Goal: Information Seeking & Learning: Learn about a topic

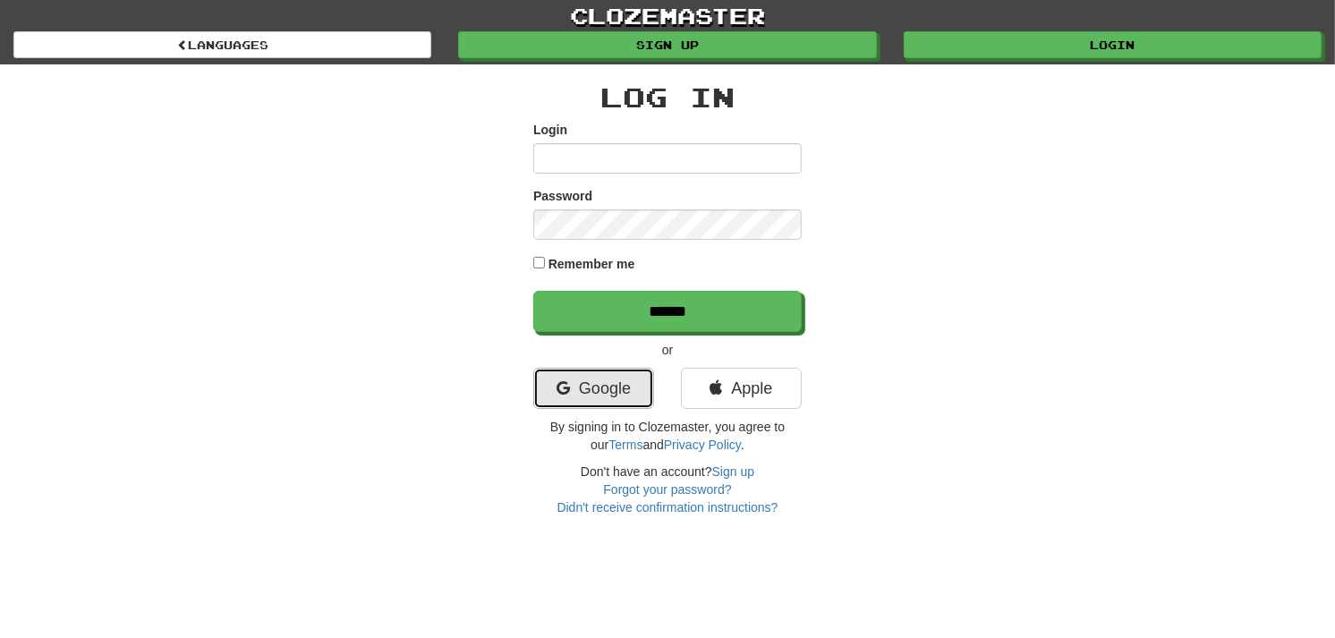
click at [566, 372] on link "Google" at bounding box center [593, 388] width 121 height 41
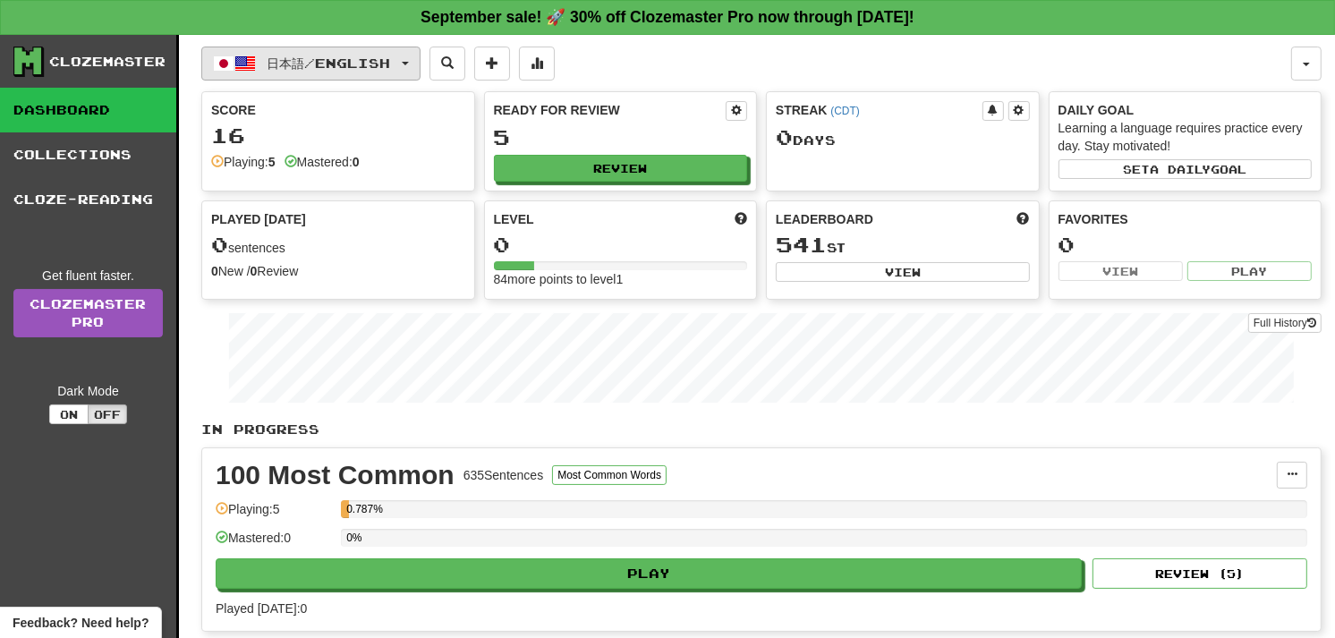
click at [405, 54] on button "日本語 / English" at bounding box center [310, 64] width 219 height 34
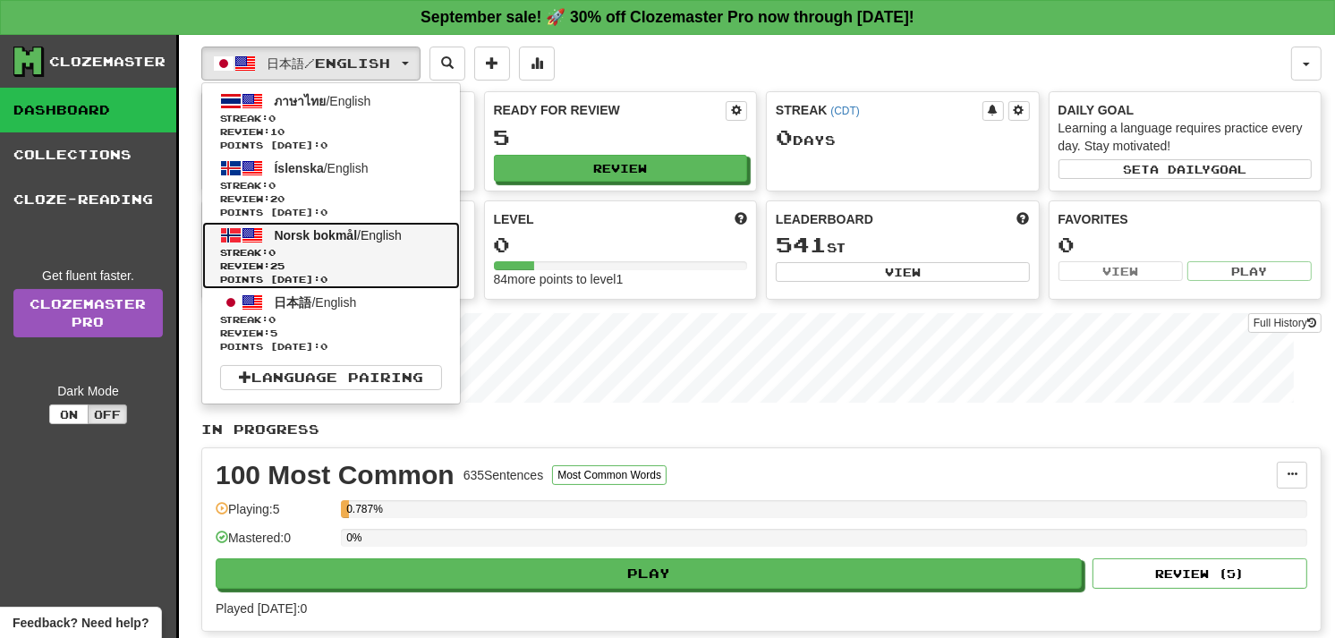
click at [371, 234] on span "Norsk bokmål / English" at bounding box center [338, 235] width 127 height 14
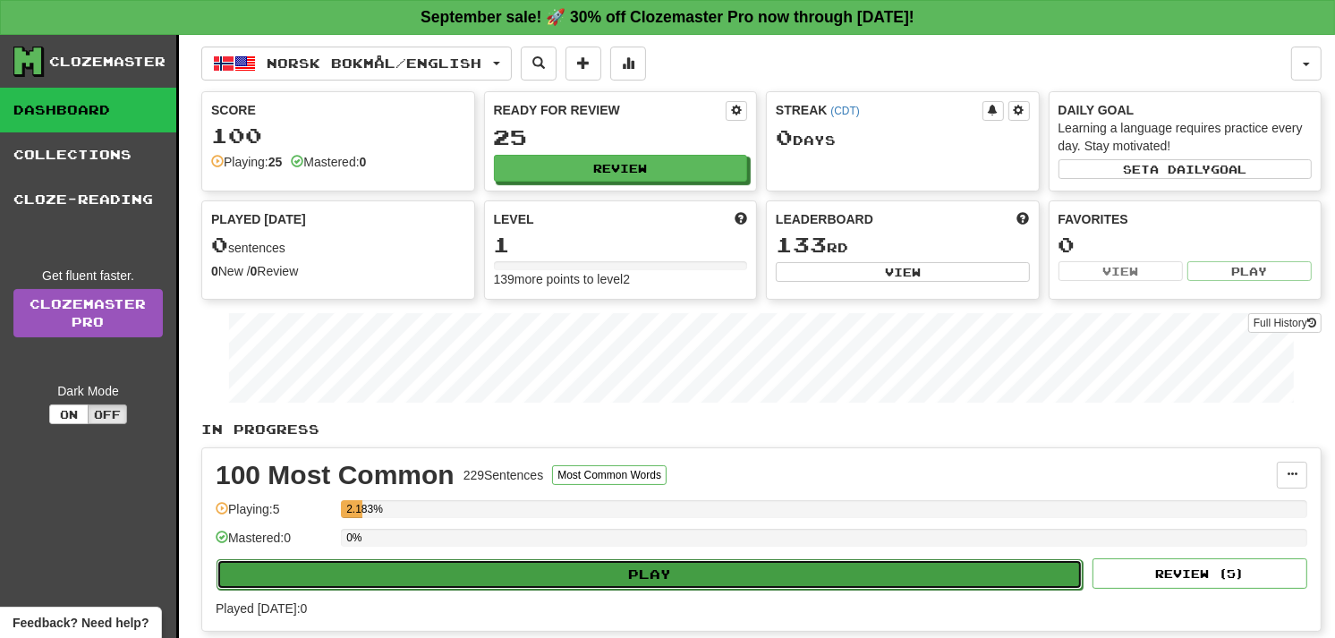
click at [460, 582] on button "Play" at bounding box center [650, 574] width 866 height 30
select select "**"
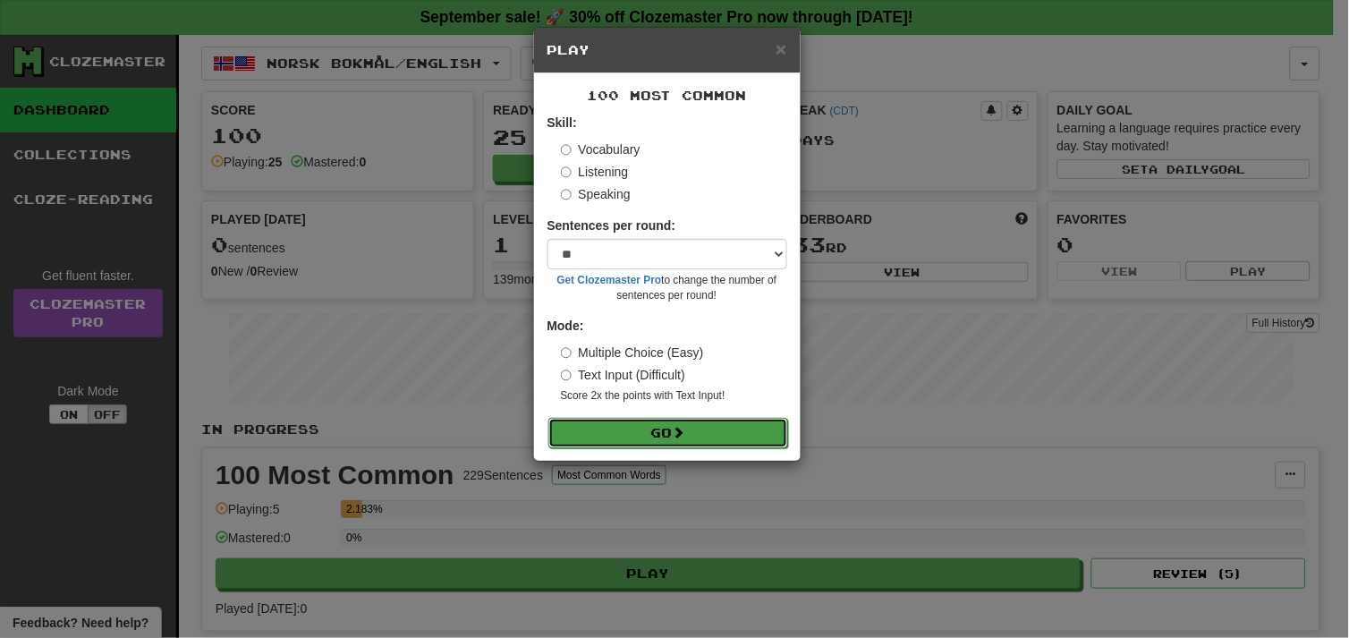
click at [698, 439] on button "Go" at bounding box center [669, 433] width 240 height 30
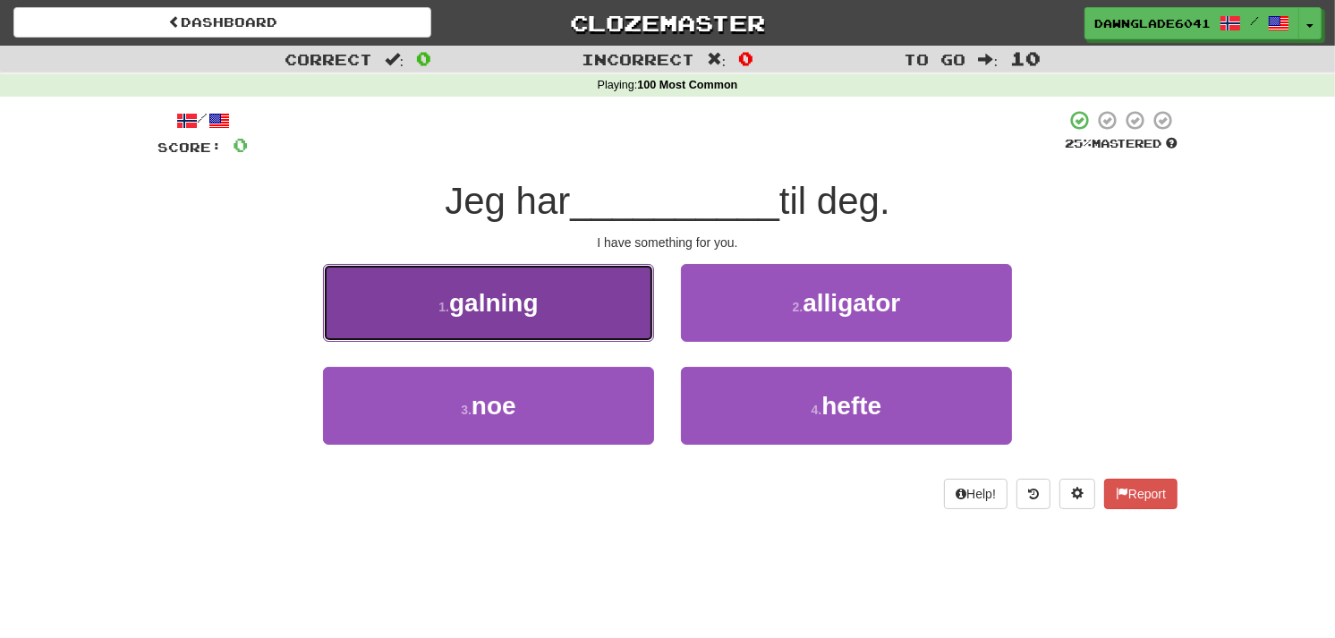
click at [557, 311] on button "1 . [GEOGRAPHIC_DATA]" at bounding box center [488, 303] width 331 height 78
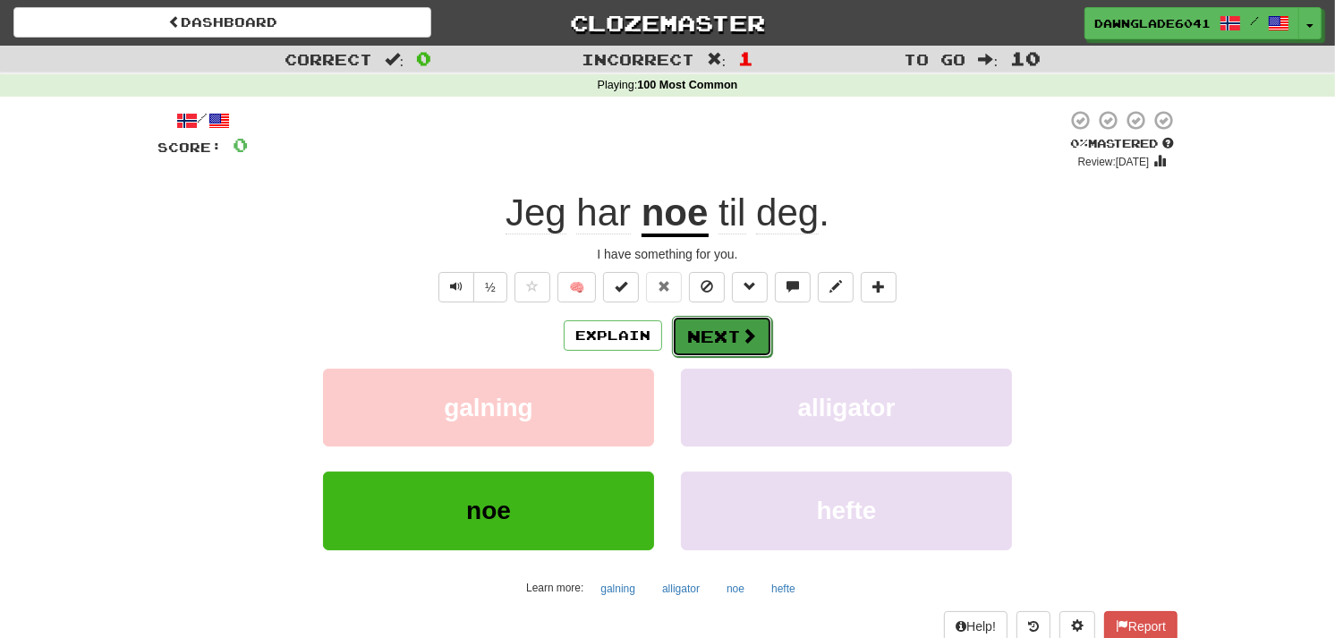
click at [732, 317] on button "Next" at bounding box center [722, 336] width 100 height 41
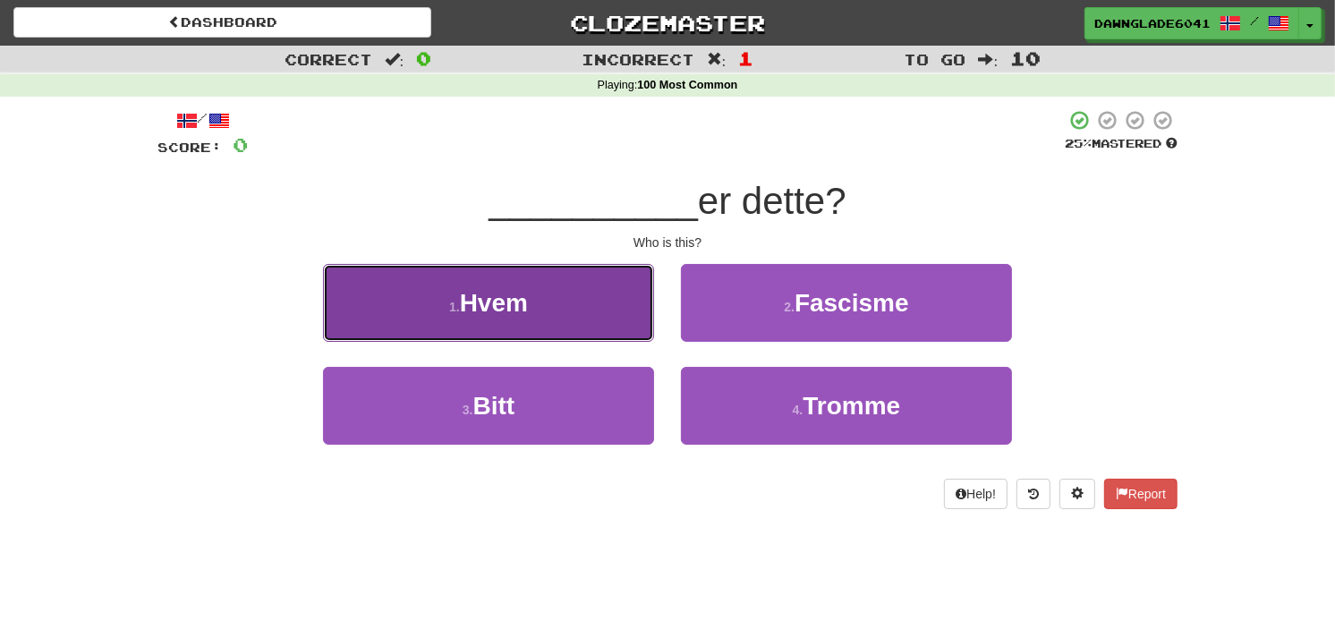
click at [618, 300] on button "1 . Hvem" at bounding box center [488, 303] width 331 height 78
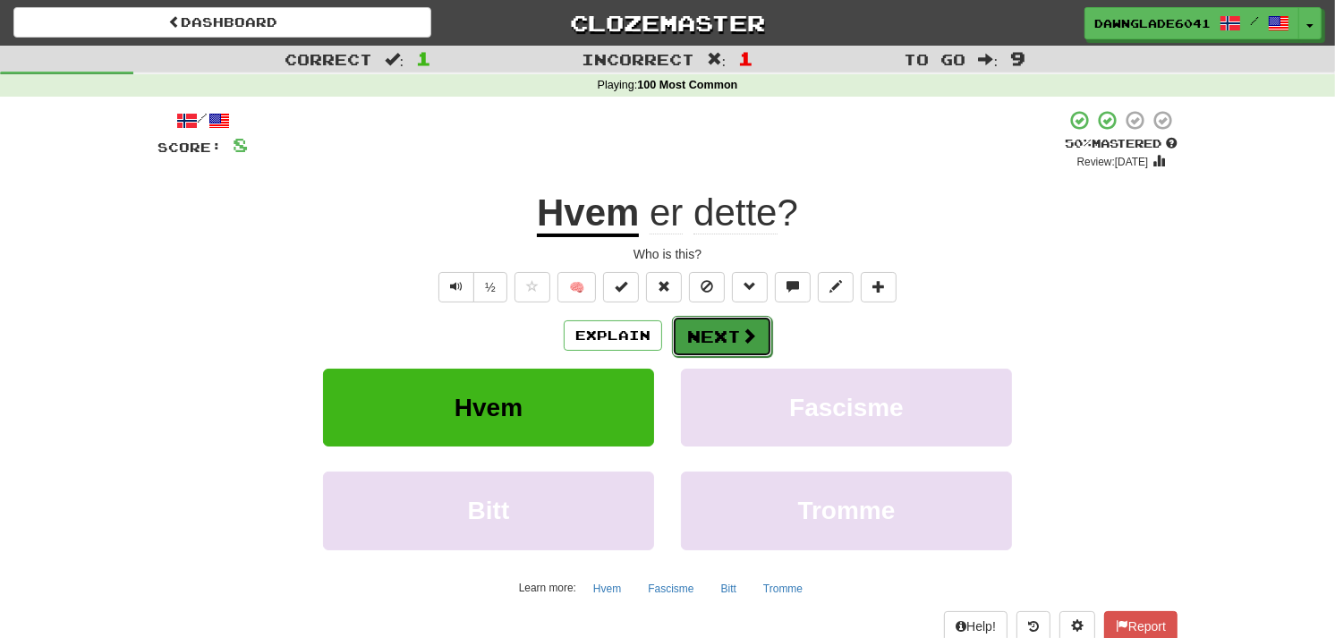
click at [683, 344] on button "Next" at bounding box center [722, 336] width 100 height 41
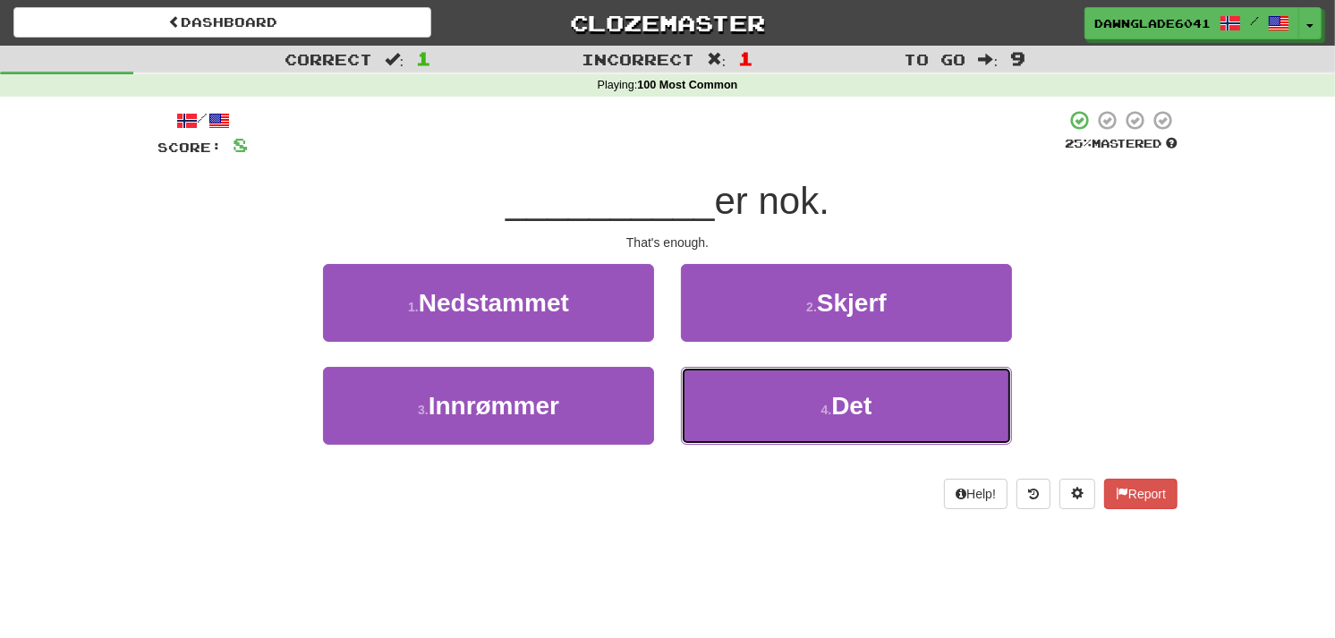
click at [788, 404] on button "4 . Det" at bounding box center [846, 406] width 331 height 78
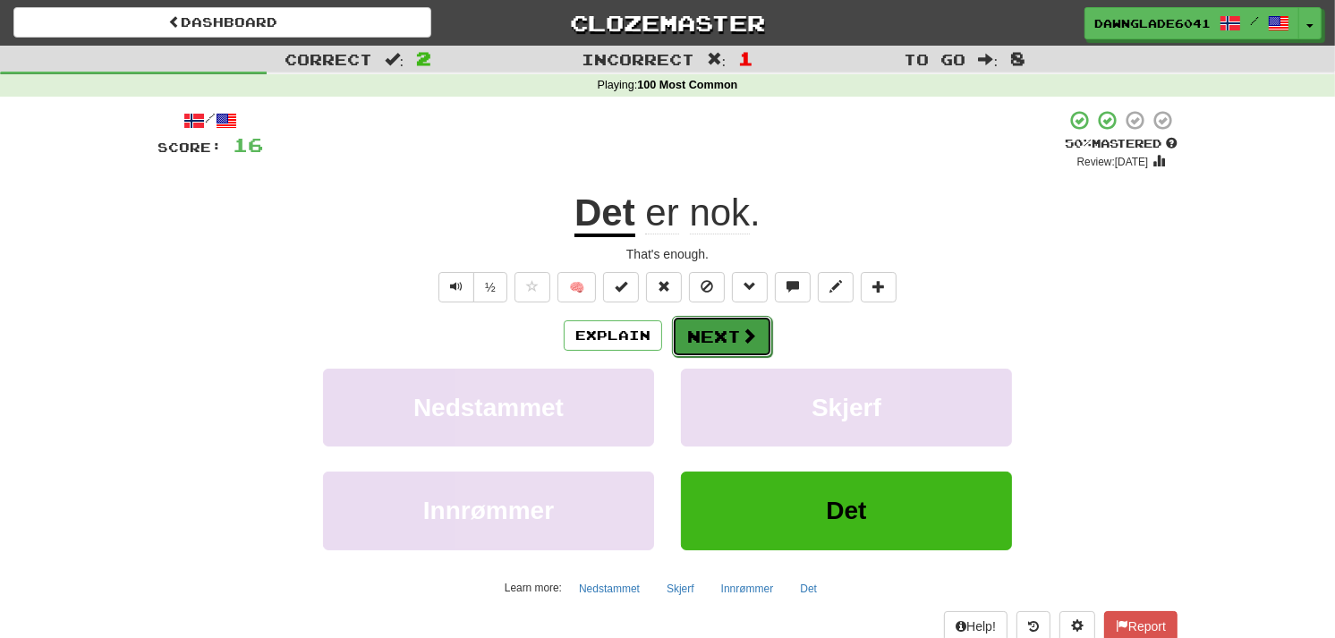
click at [683, 336] on button "Next" at bounding box center [722, 336] width 100 height 41
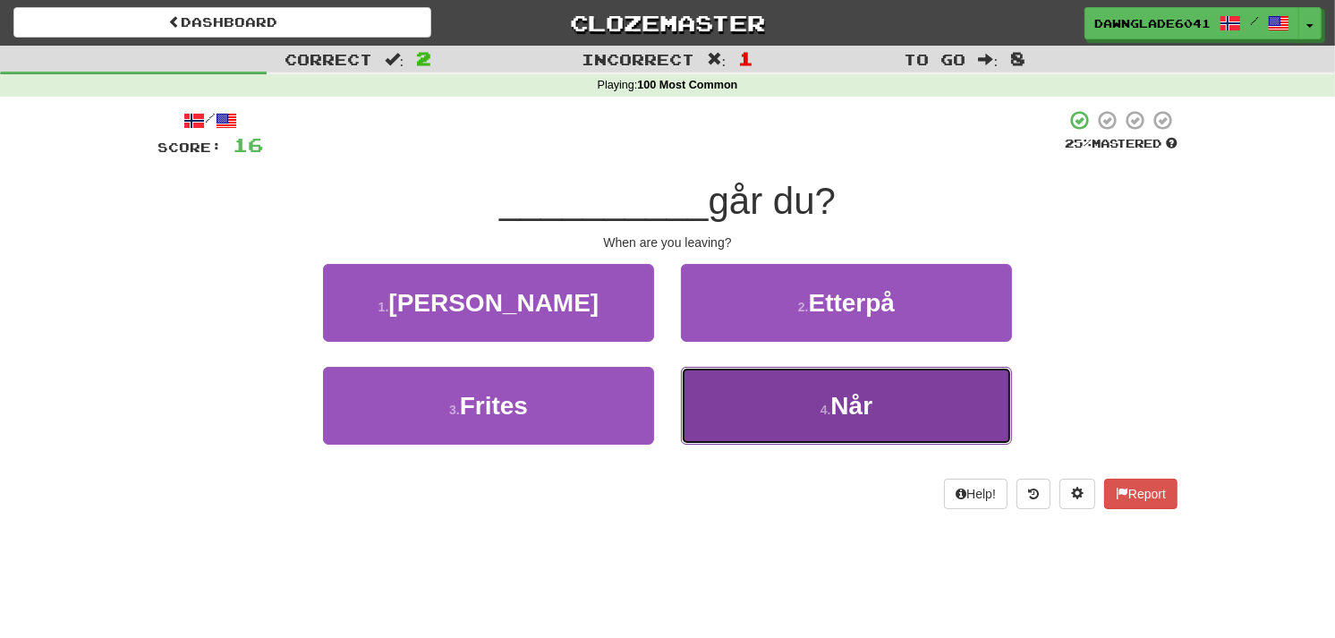
click at [763, 392] on button "4 . Når" at bounding box center [846, 406] width 331 height 78
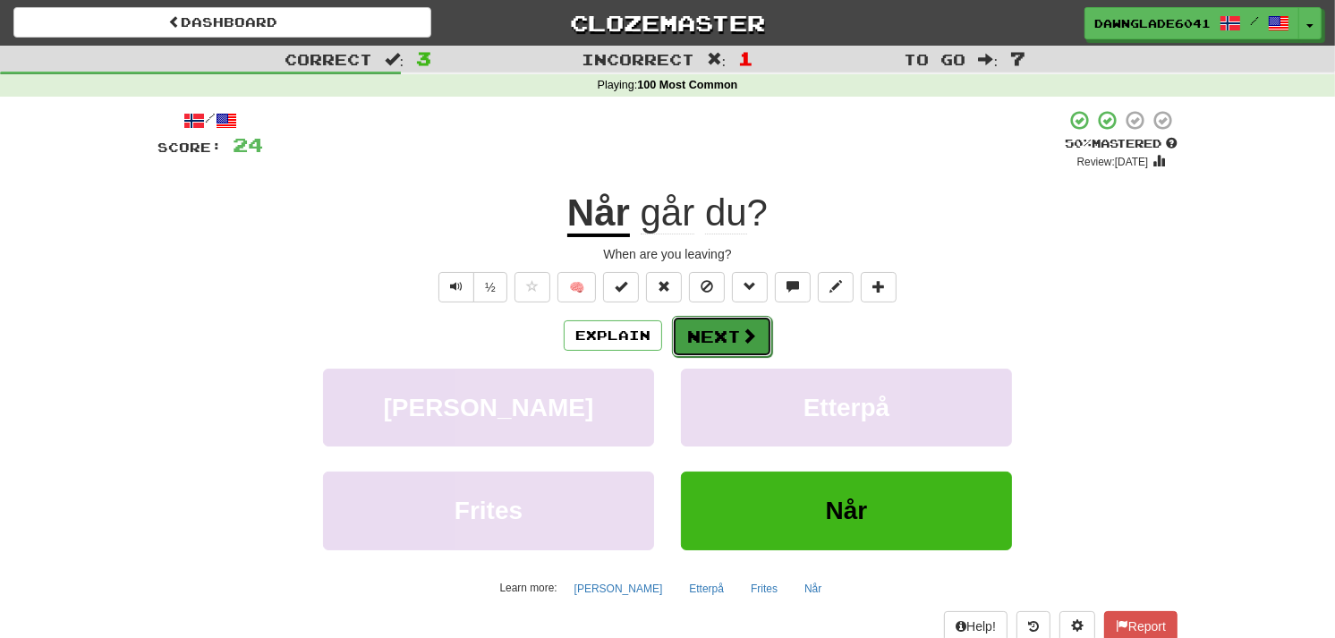
click at [704, 353] on button "Next" at bounding box center [722, 336] width 100 height 41
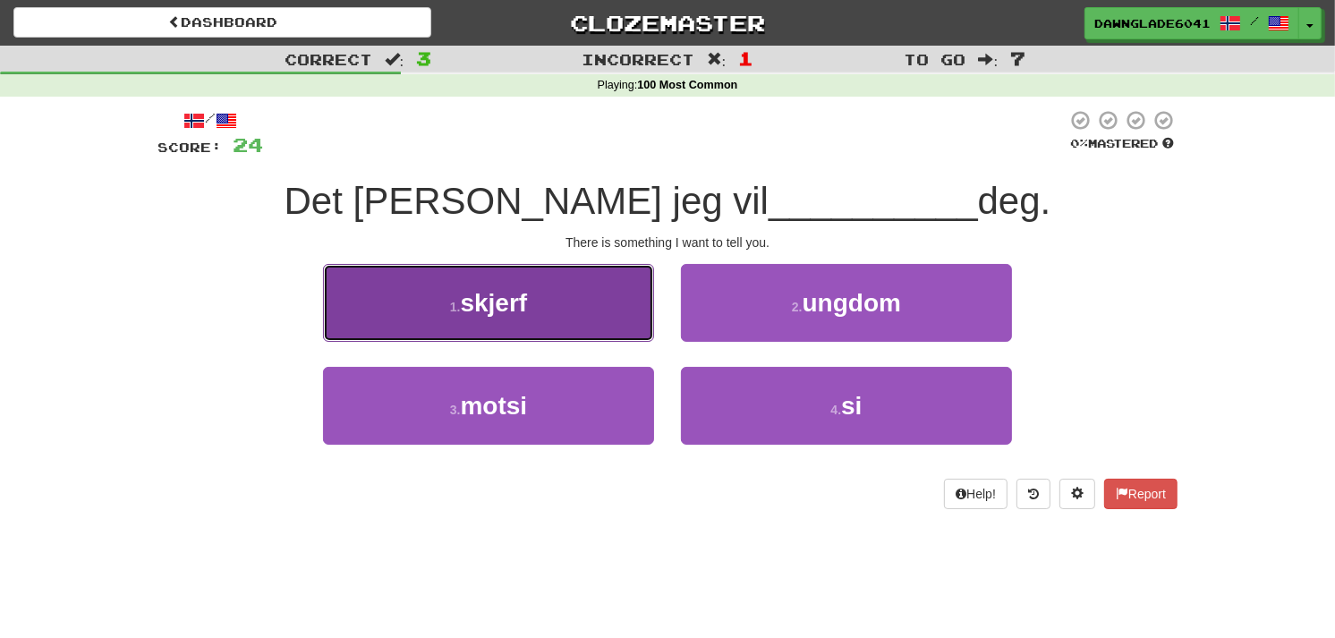
click at [566, 285] on button "1 . skjerf" at bounding box center [488, 303] width 331 height 78
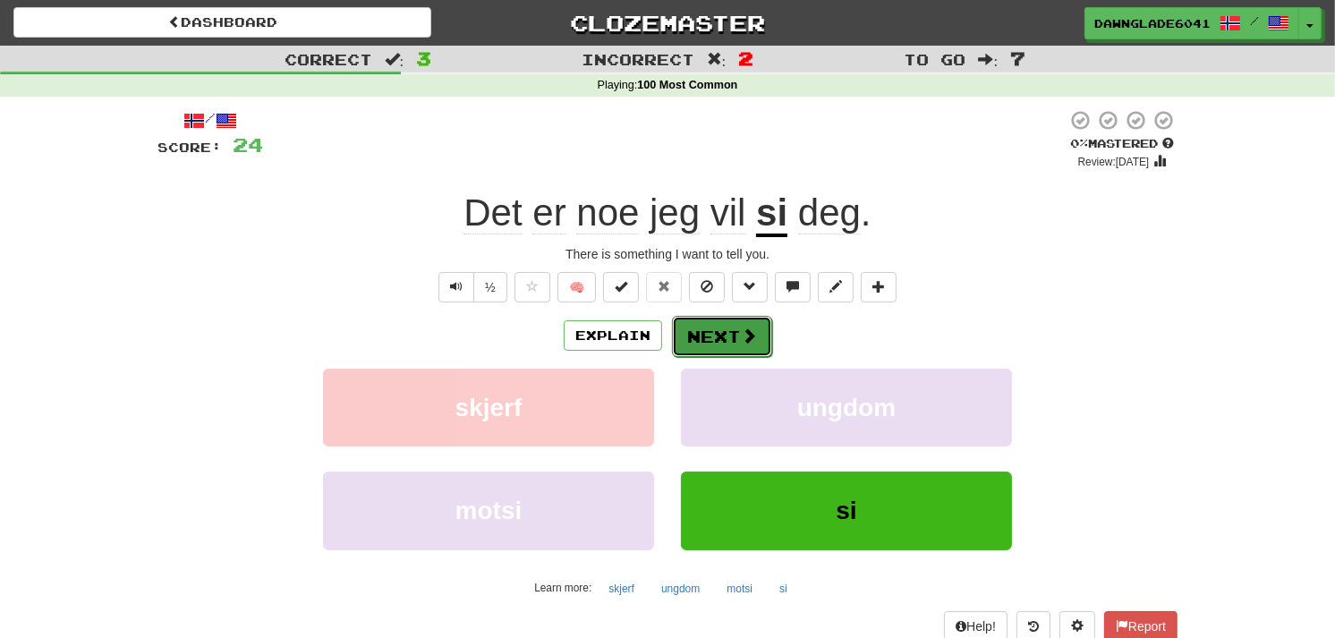
click at [687, 331] on button "Next" at bounding box center [722, 336] width 100 height 41
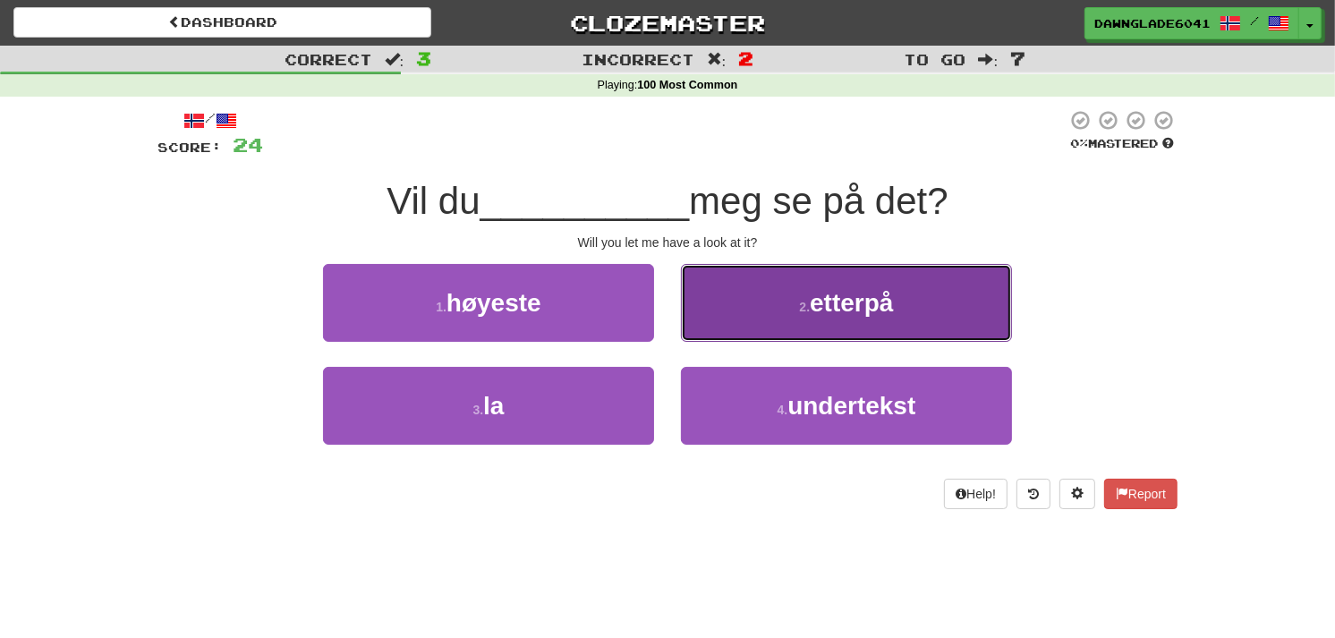
click at [712, 276] on button "2 . etterpå" at bounding box center [846, 303] width 331 height 78
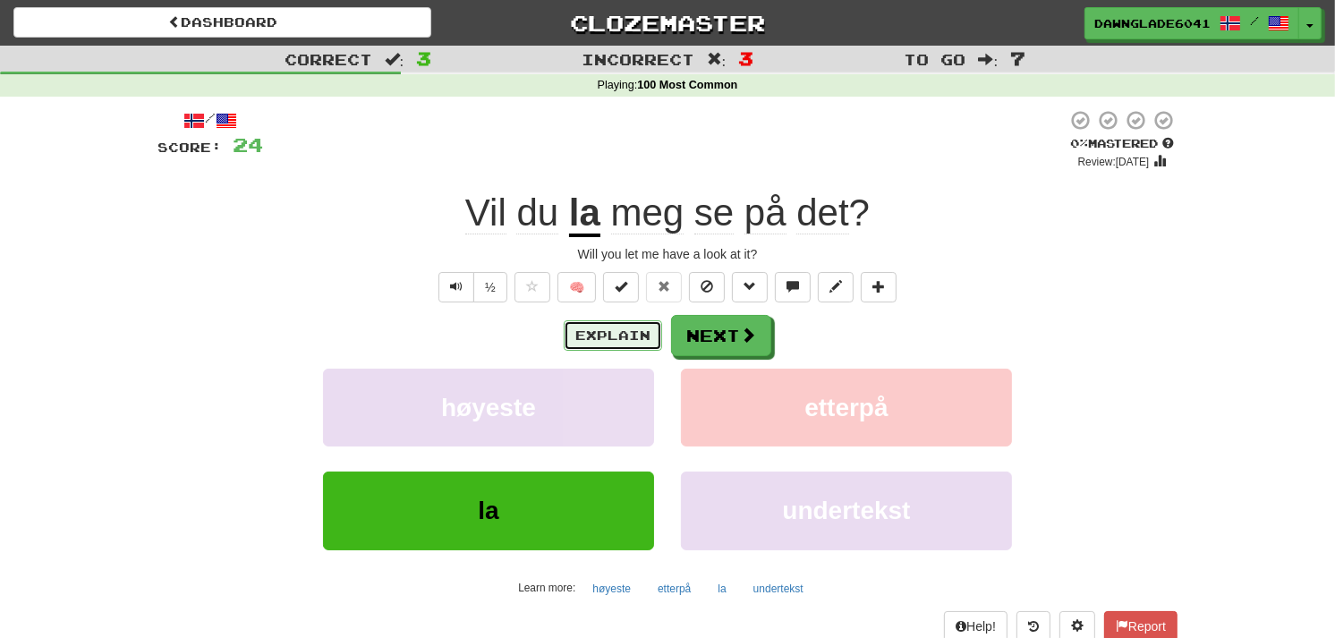
click at [597, 340] on button "Explain" at bounding box center [613, 335] width 98 height 30
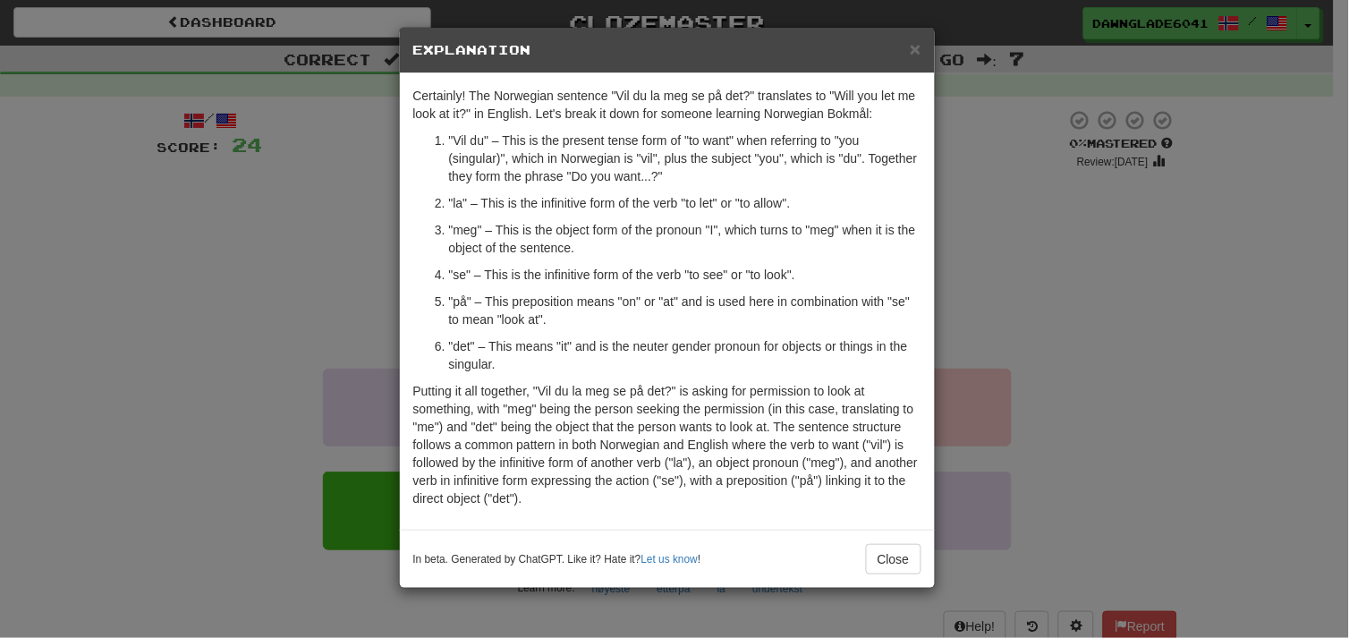
click at [334, 210] on div "× Explanation Certainly! The Norwegian sentence "Vil du la meg se på det?" tran…" at bounding box center [674, 319] width 1349 height 638
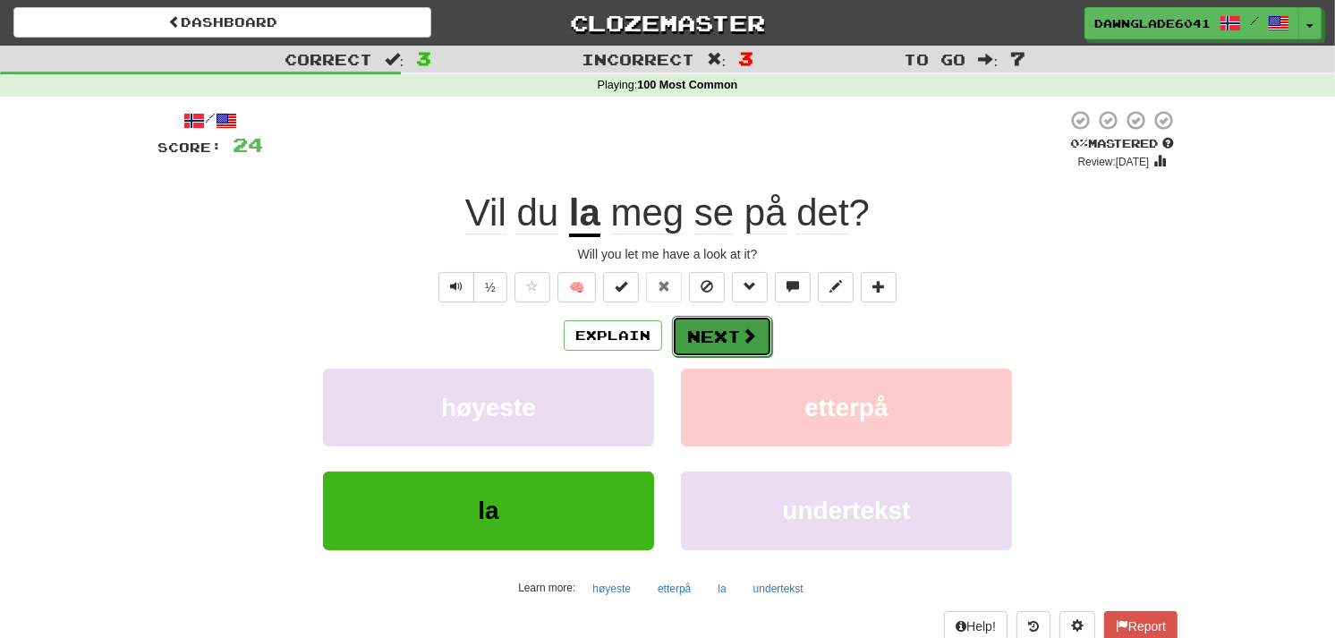
click at [708, 349] on button "Next" at bounding box center [722, 336] width 100 height 41
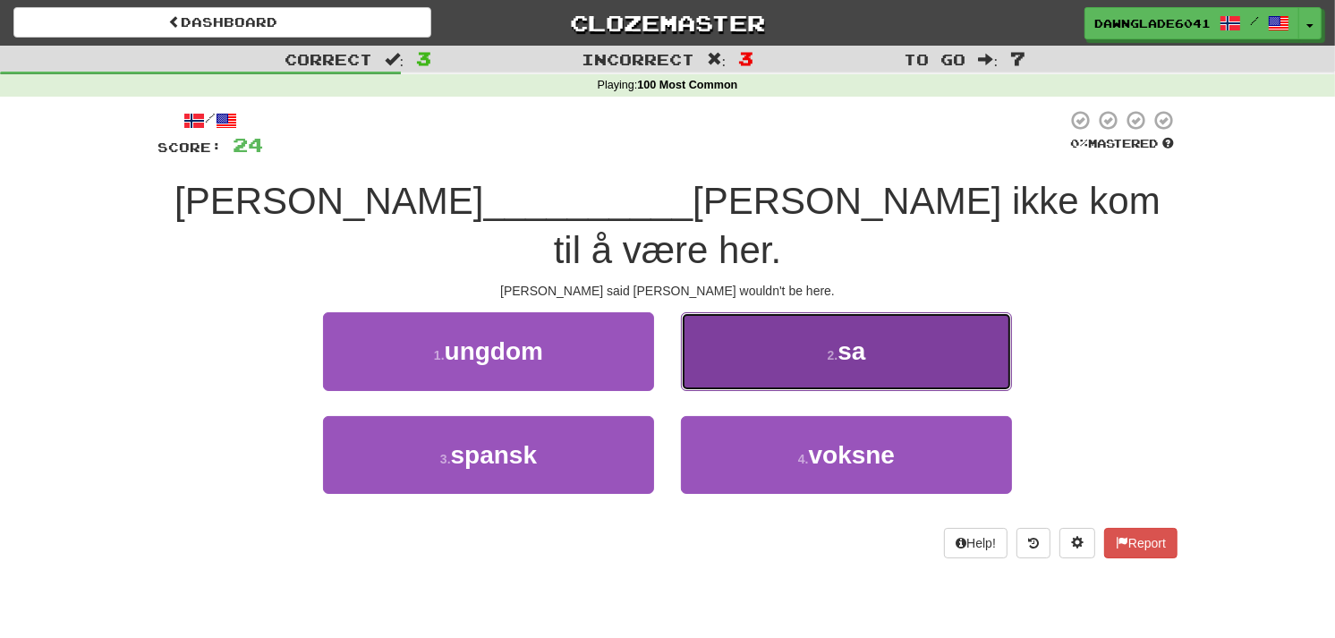
click at [711, 312] on button "2 . sa" at bounding box center [846, 351] width 331 height 78
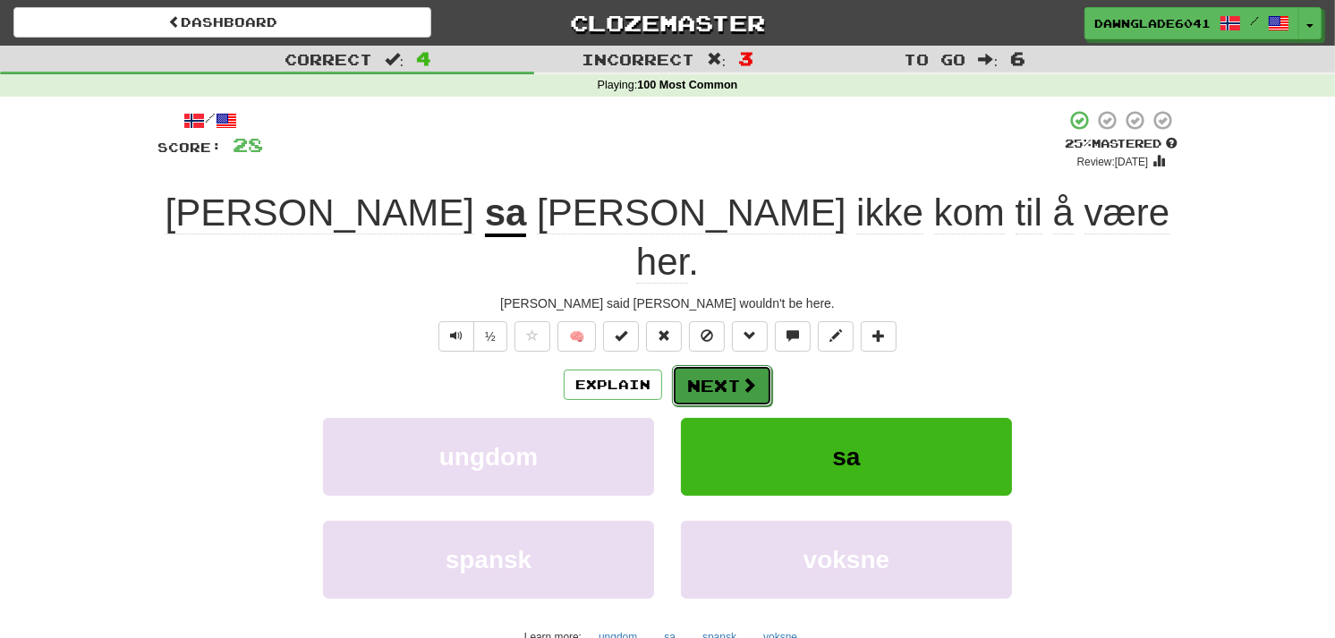
click at [700, 365] on button "Next" at bounding box center [722, 385] width 100 height 41
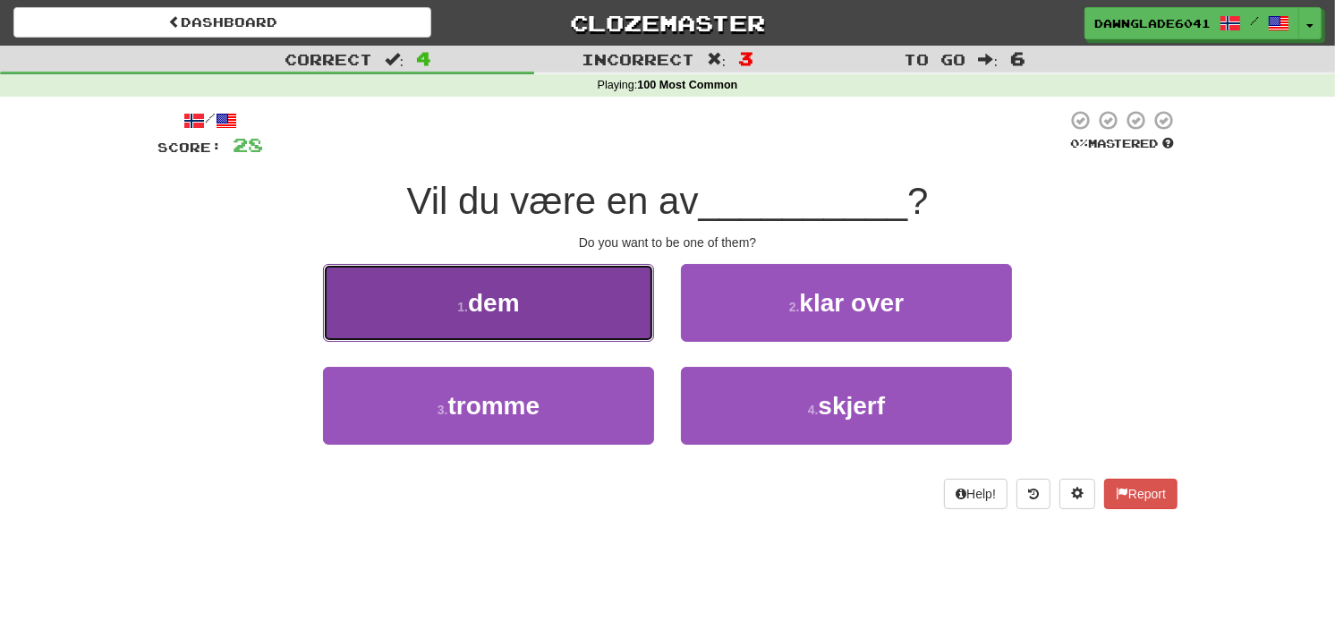
click at [526, 274] on button "1 . dem" at bounding box center [488, 303] width 331 height 78
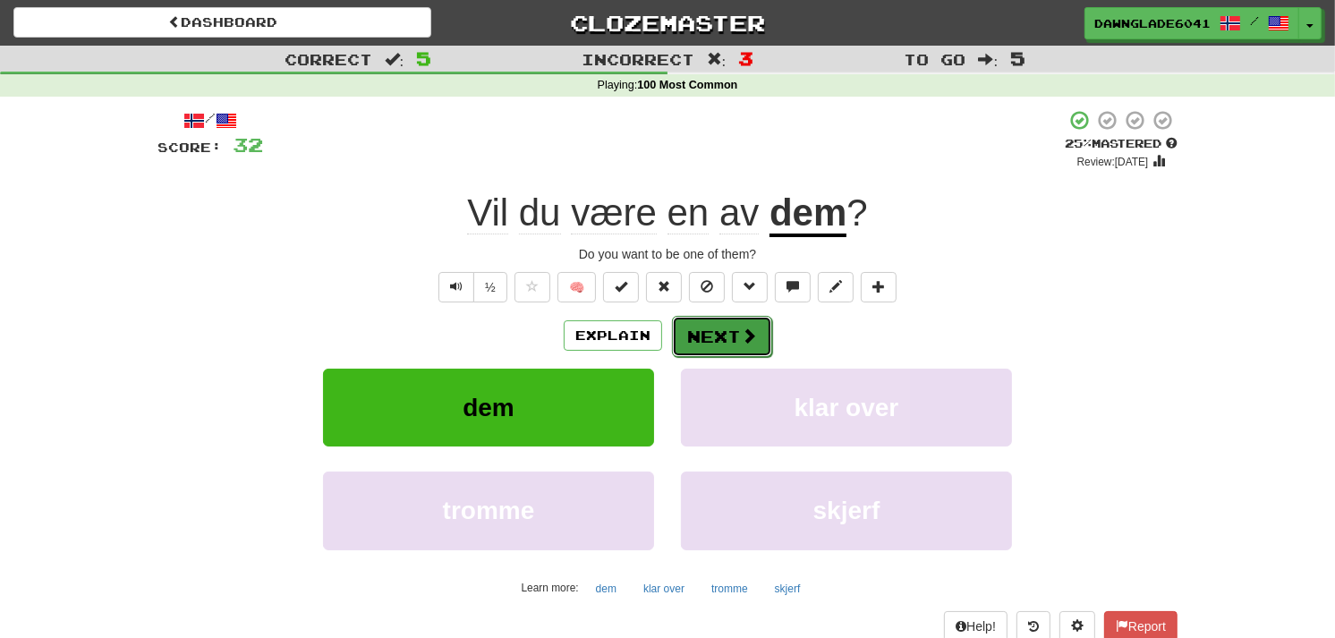
click at [682, 334] on button "Next" at bounding box center [722, 336] width 100 height 41
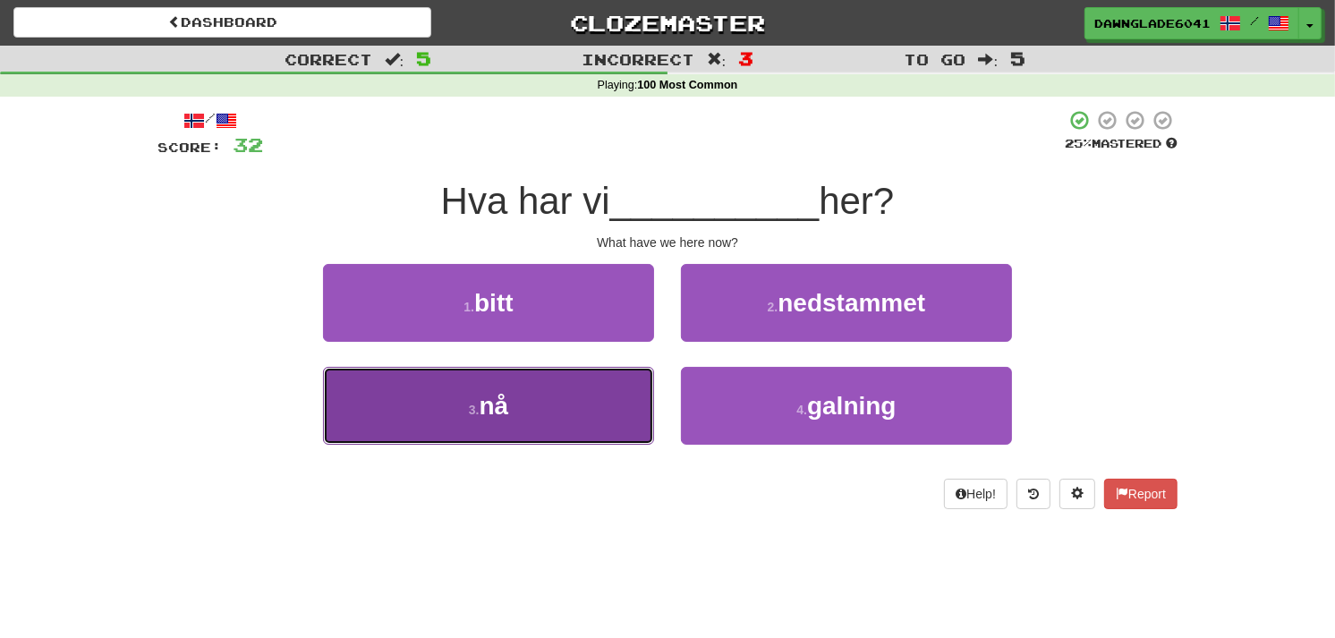
click at [544, 407] on button "3 . nå" at bounding box center [488, 406] width 331 height 78
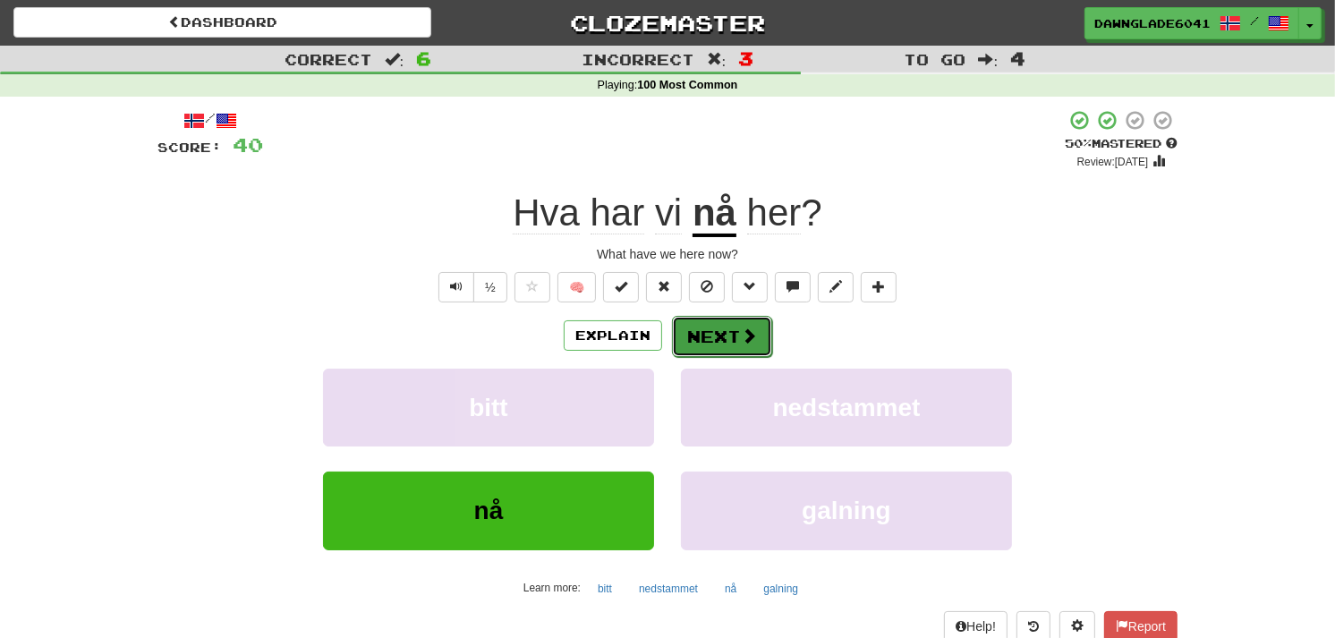
click at [727, 336] on button "Next" at bounding box center [722, 336] width 100 height 41
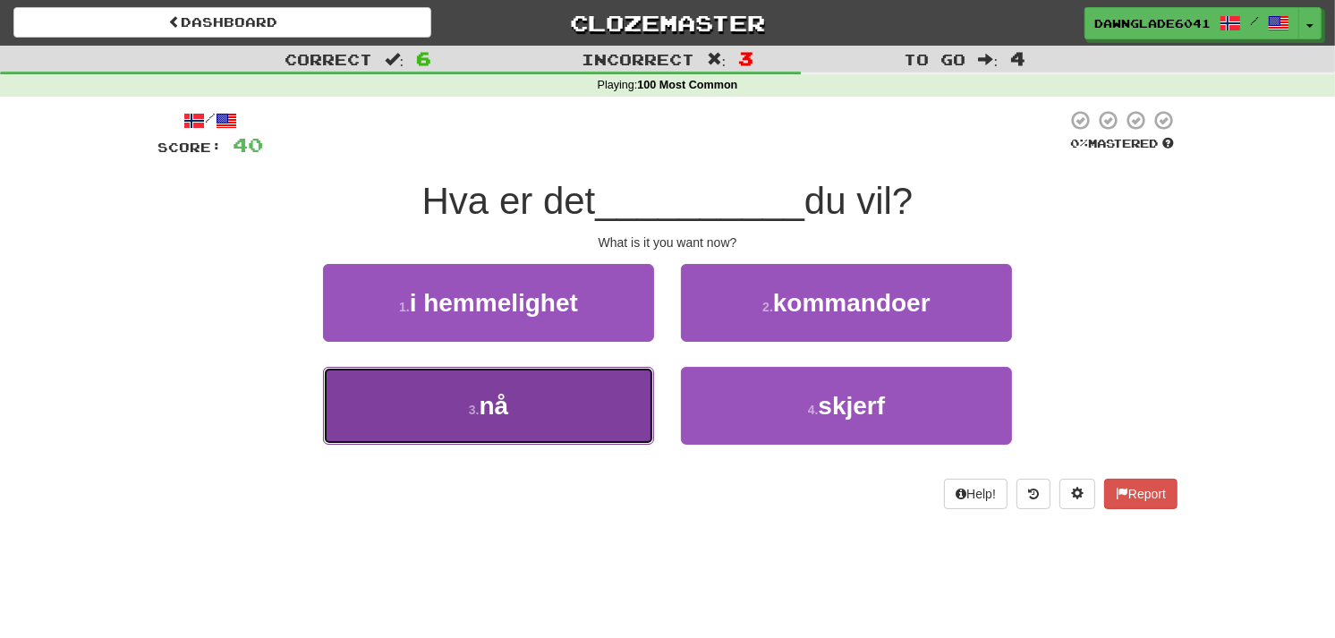
click at [559, 394] on button "3 . nå" at bounding box center [488, 406] width 331 height 78
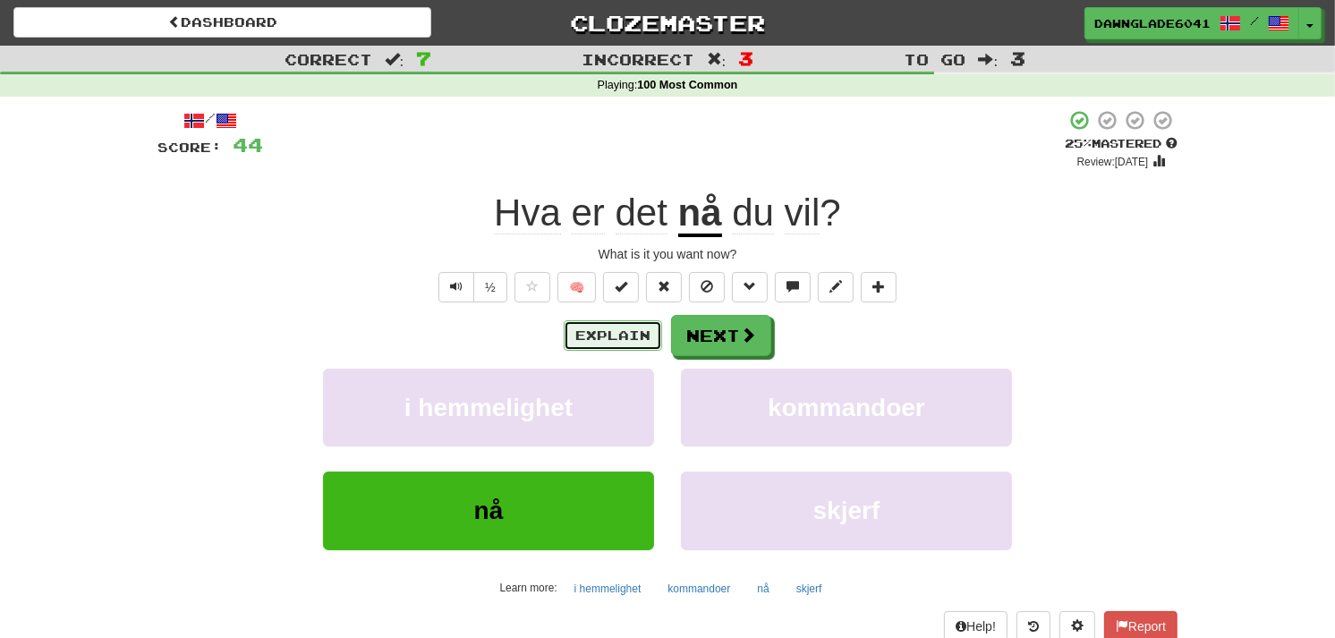
click at [608, 323] on button "Explain" at bounding box center [613, 335] width 98 height 30
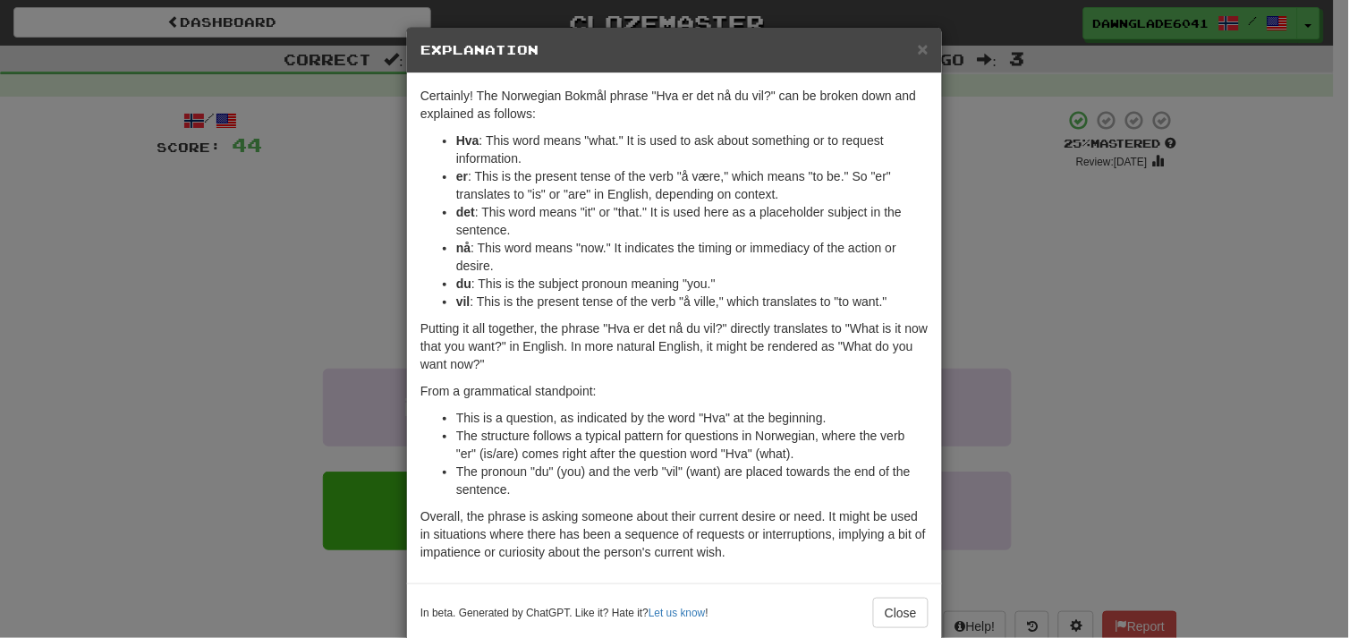
click at [370, 267] on div "× Explanation Certainly! The Norwegian Bokmål phrase "Hva er det nå du vil?" ca…" at bounding box center [674, 319] width 1349 height 638
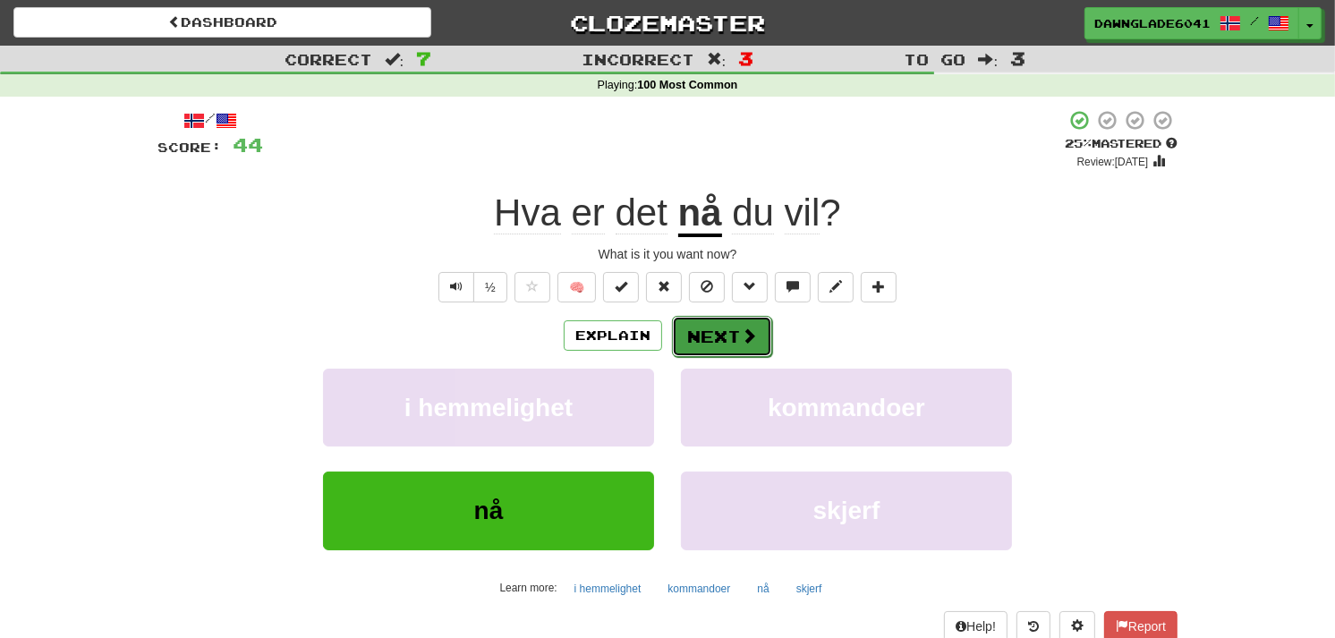
click at [711, 324] on button "Next" at bounding box center [722, 336] width 100 height 41
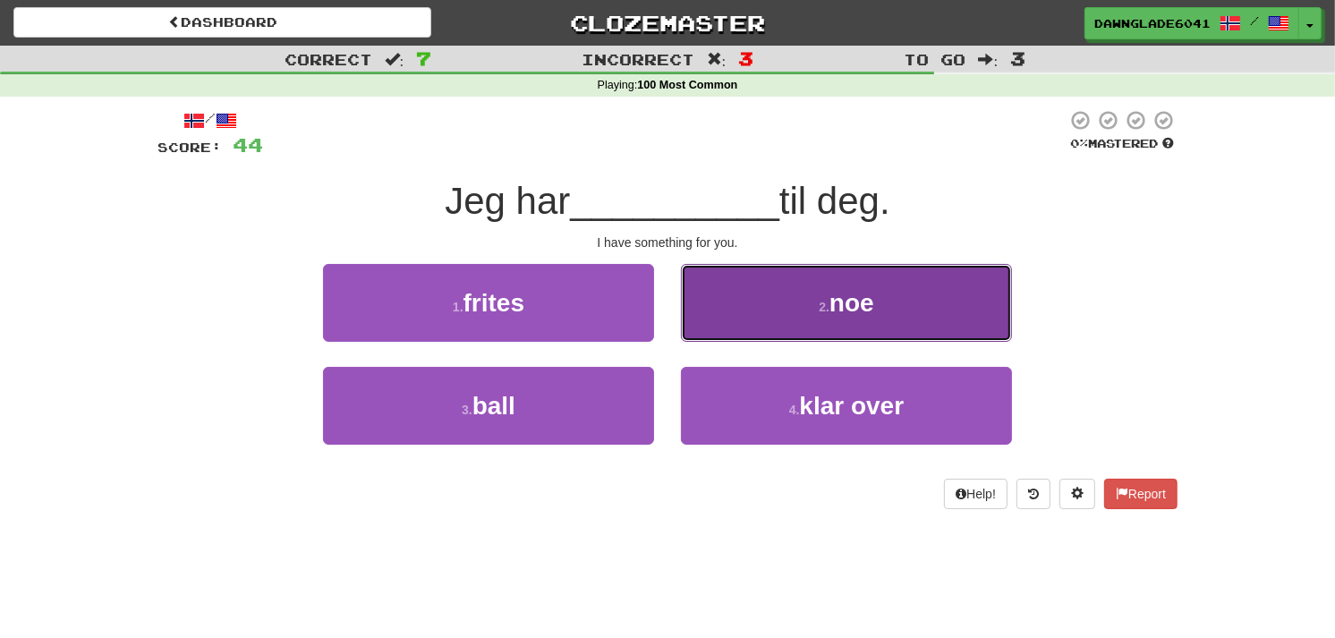
click at [732, 271] on button "2 . noe" at bounding box center [846, 303] width 331 height 78
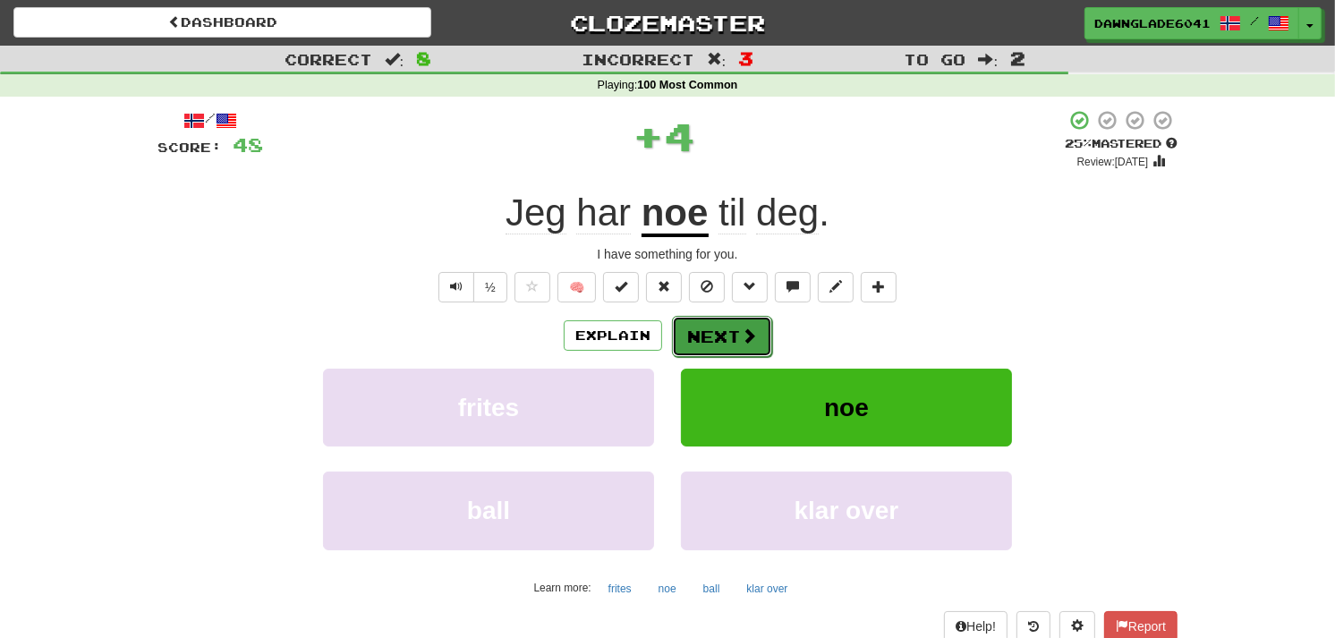
click at [685, 331] on button "Next" at bounding box center [722, 336] width 100 height 41
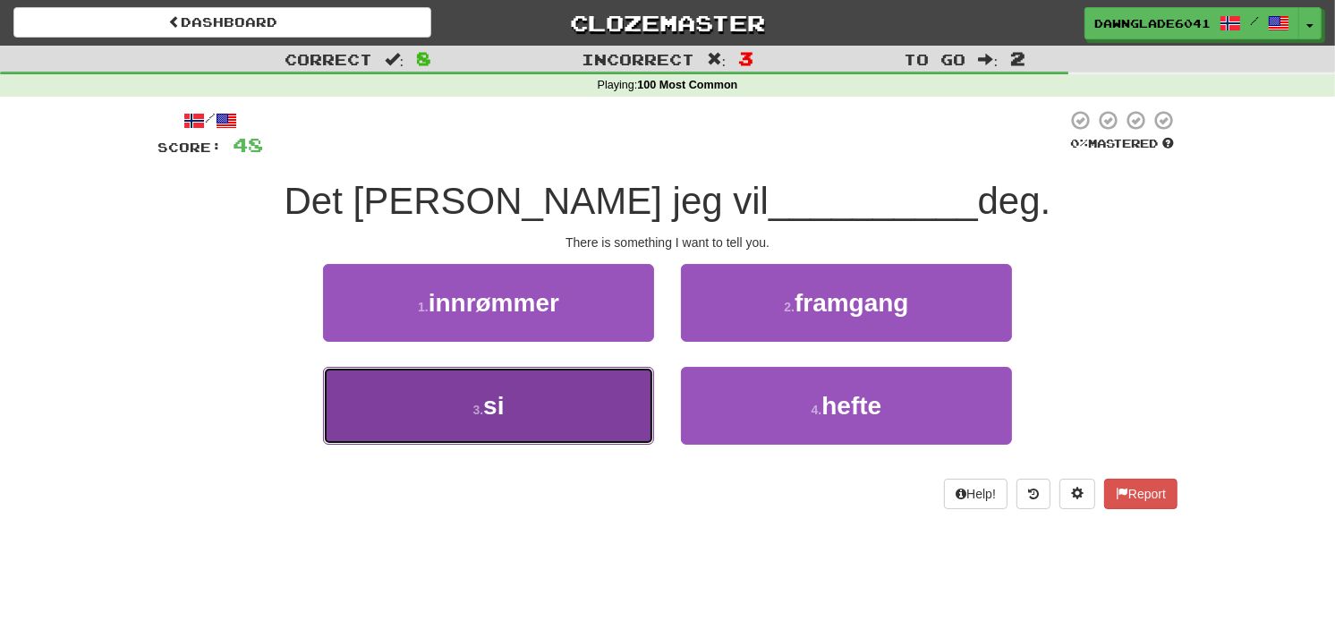
click at [647, 415] on button "3 . si" at bounding box center [488, 406] width 331 height 78
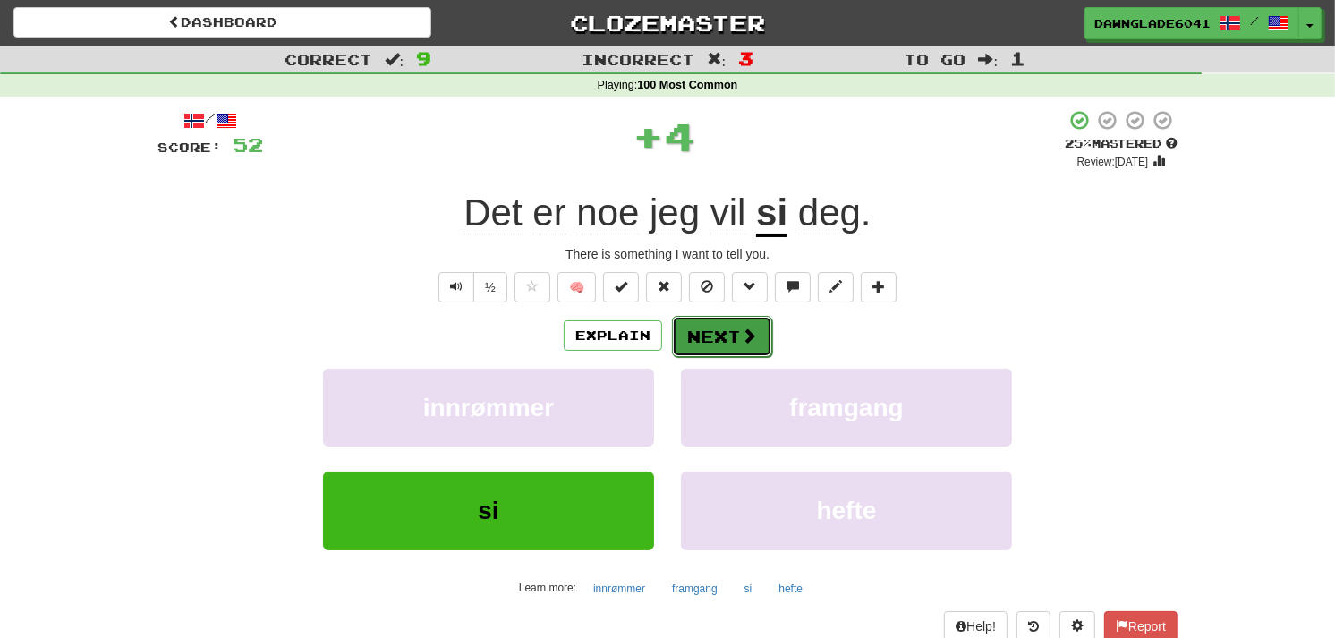
click at [741, 342] on span at bounding box center [749, 336] width 16 height 16
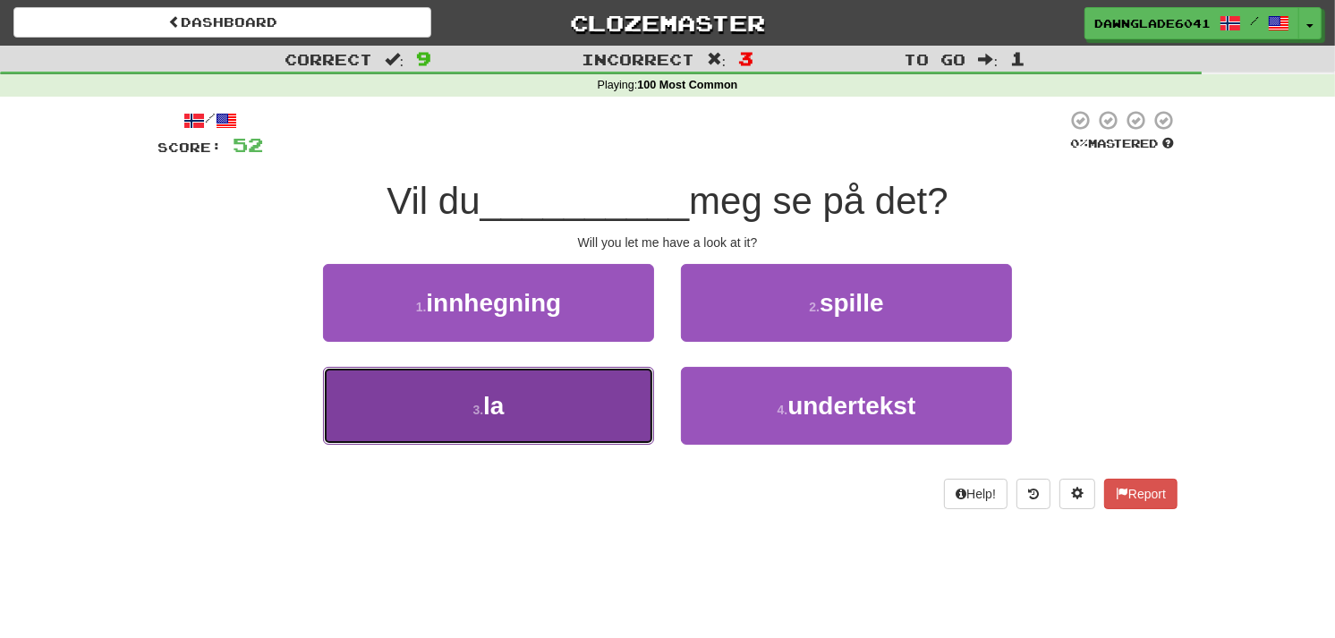
click at [602, 407] on button "3 . la" at bounding box center [488, 406] width 331 height 78
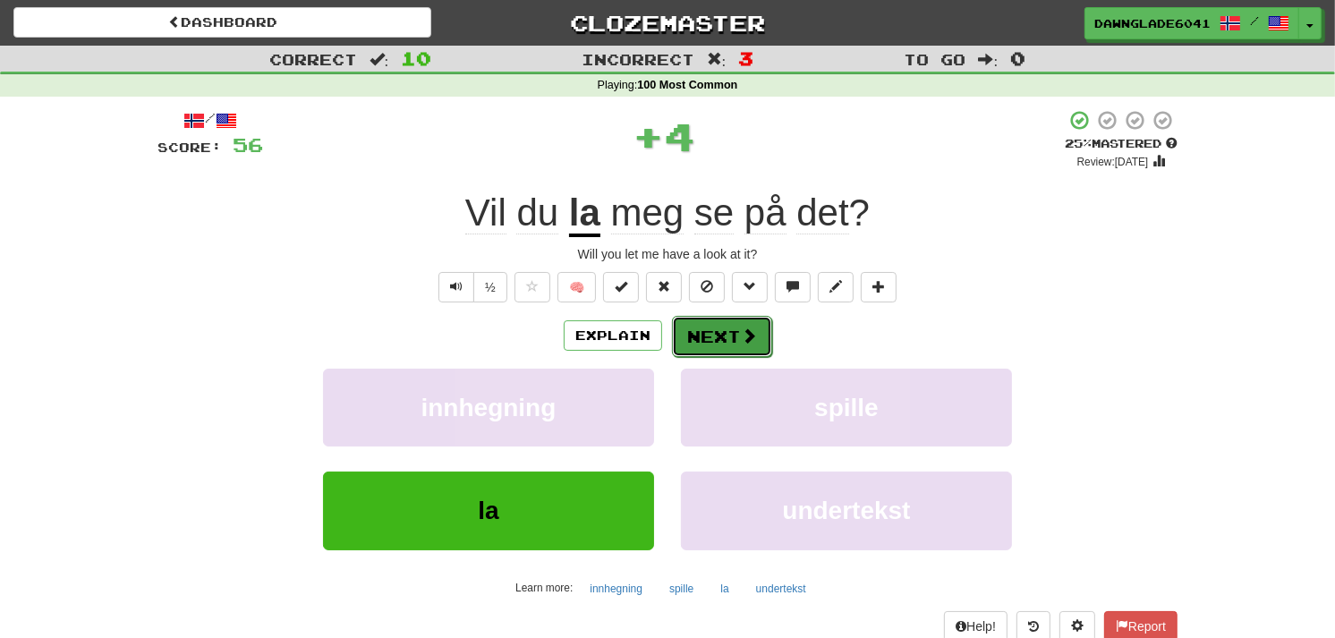
click at [727, 353] on button "Next" at bounding box center [722, 336] width 100 height 41
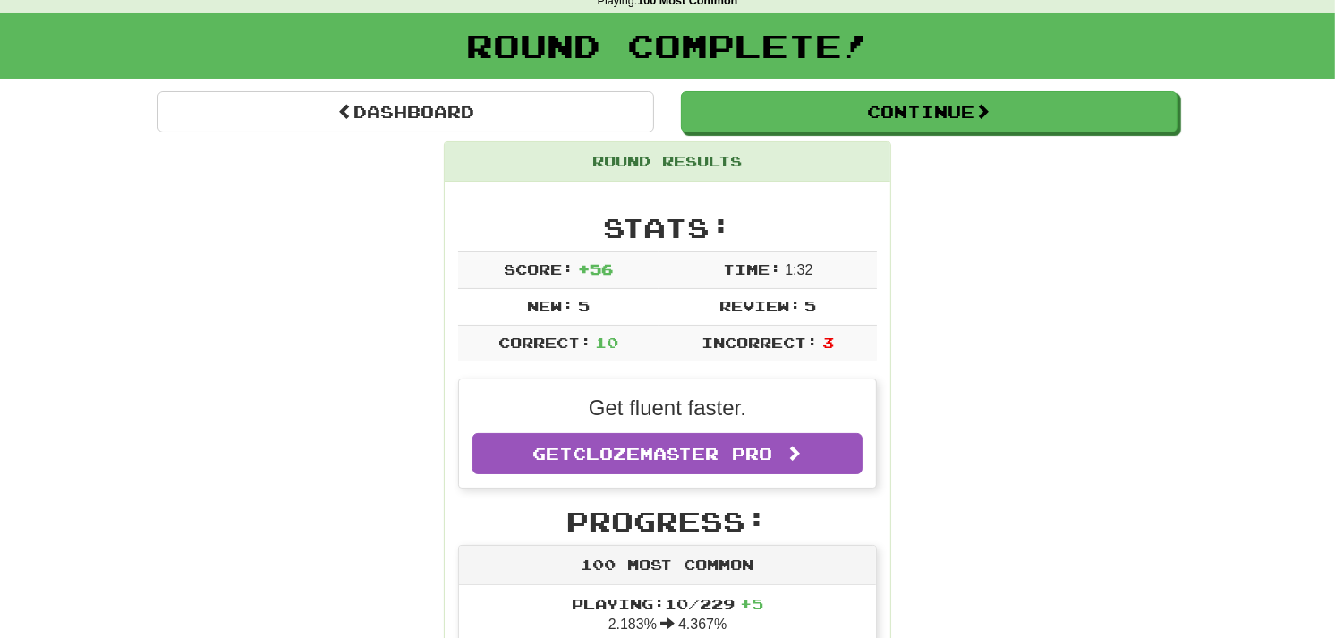
scroll to position [82, 0]
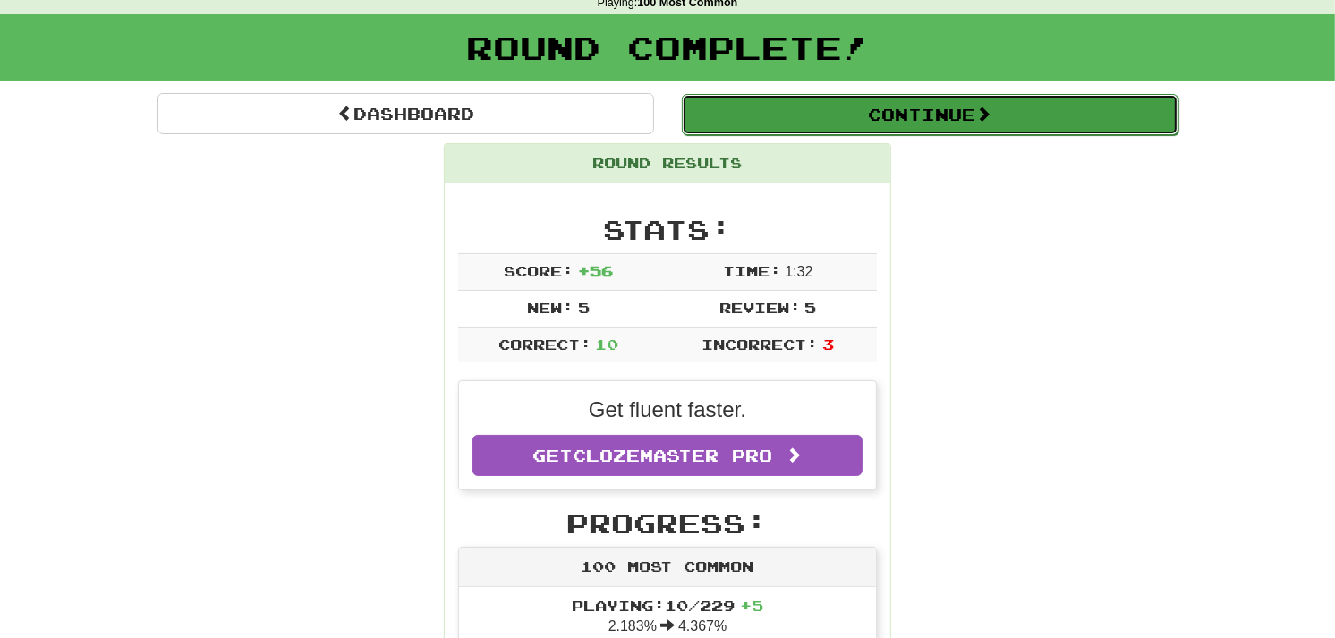
click at [949, 120] on button "Continue" at bounding box center [930, 114] width 497 height 41
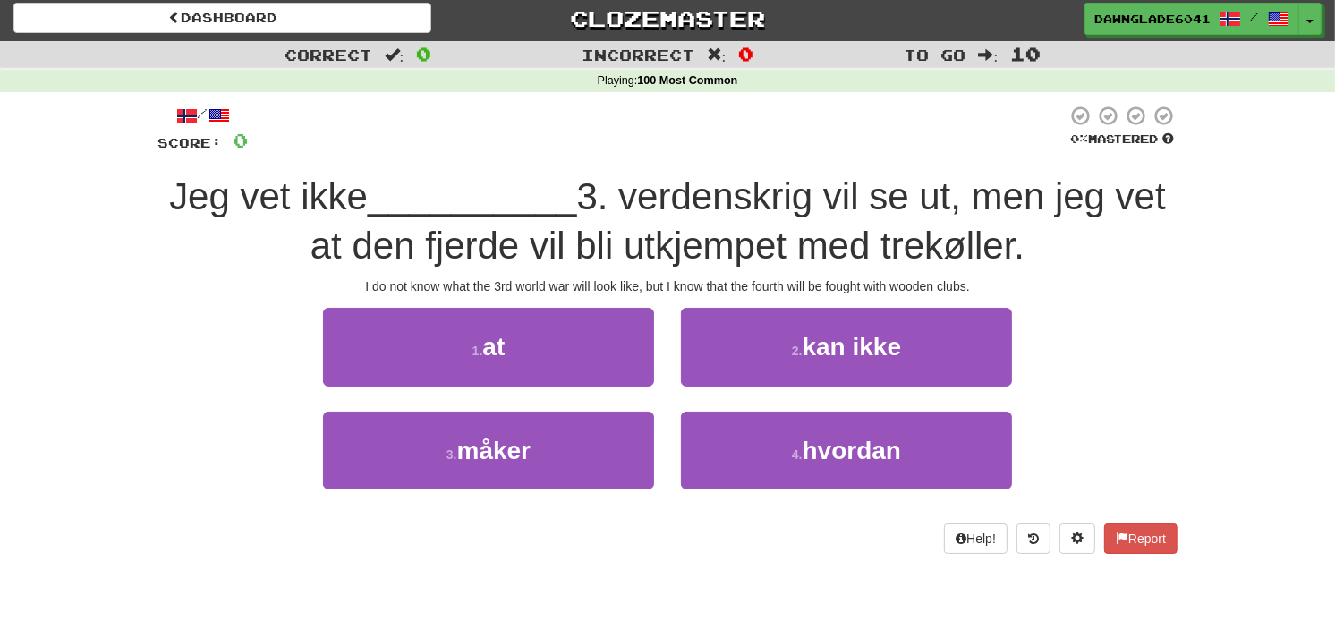
scroll to position [0, 0]
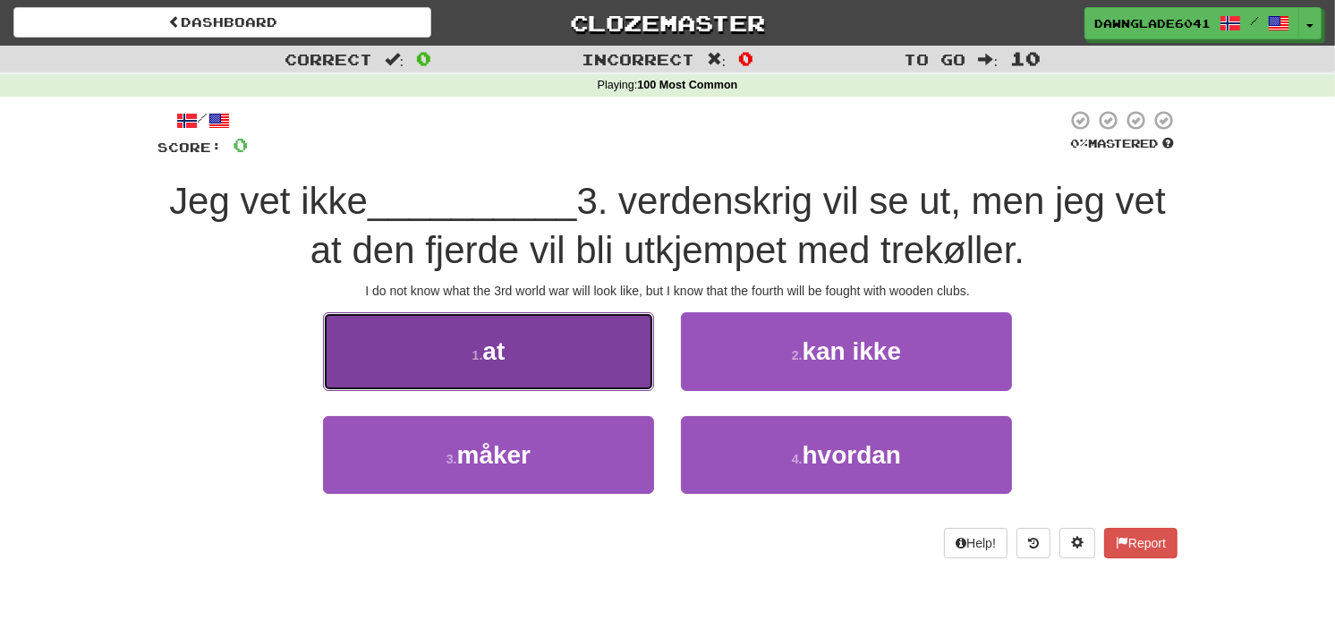
click at [550, 353] on button "1 . at" at bounding box center [488, 351] width 331 height 78
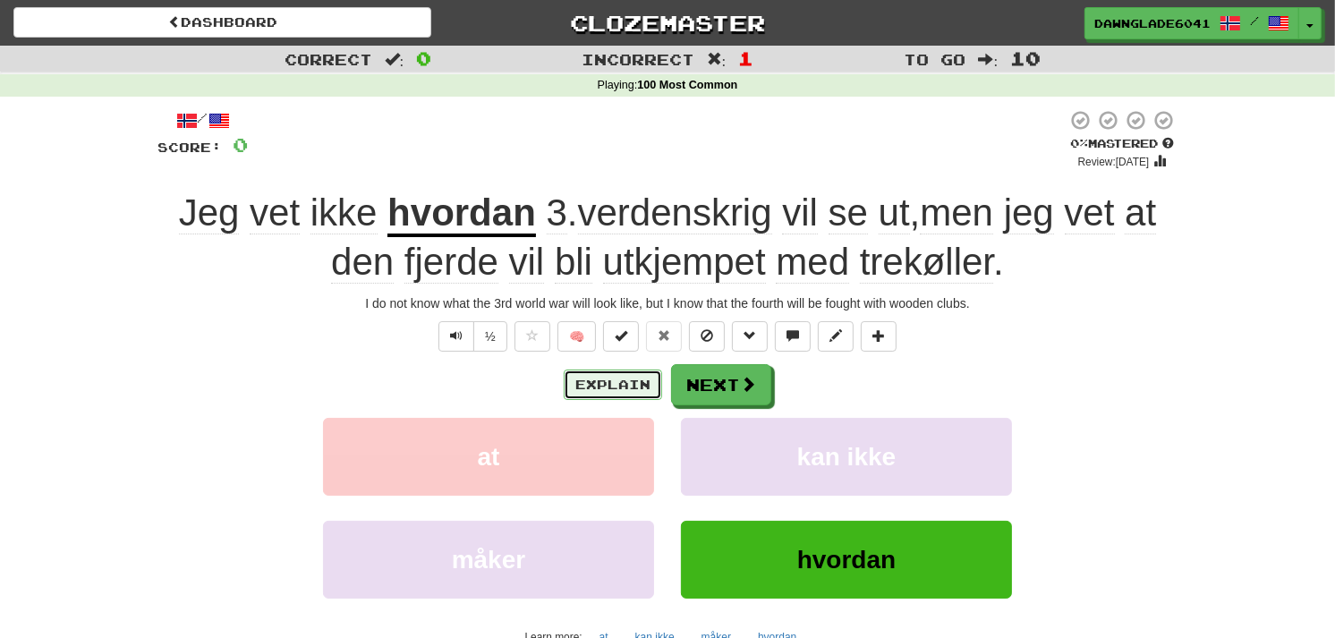
click at [601, 383] on button "Explain" at bounding box center [613, 385] width 98 height 30
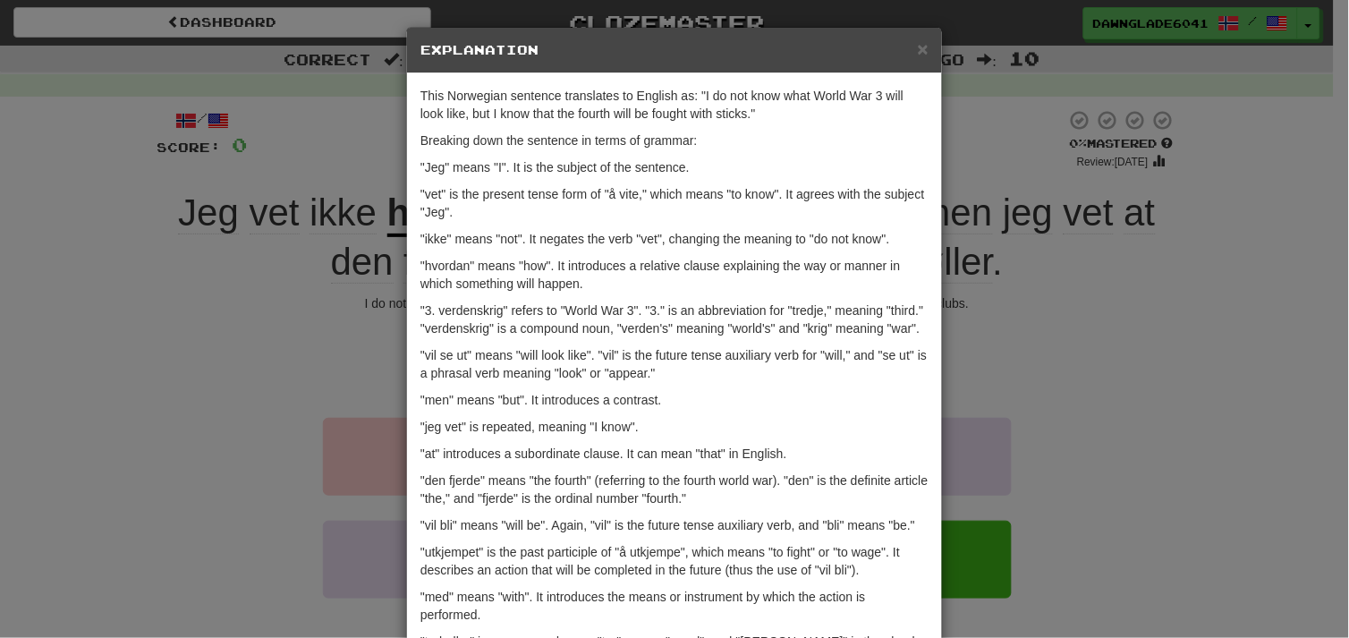
click at [309, 271] on div "× Explanation This Norwegian sentence translates to English as: "I do not know …" at bounding box center [674, 319] width 1349 height 638
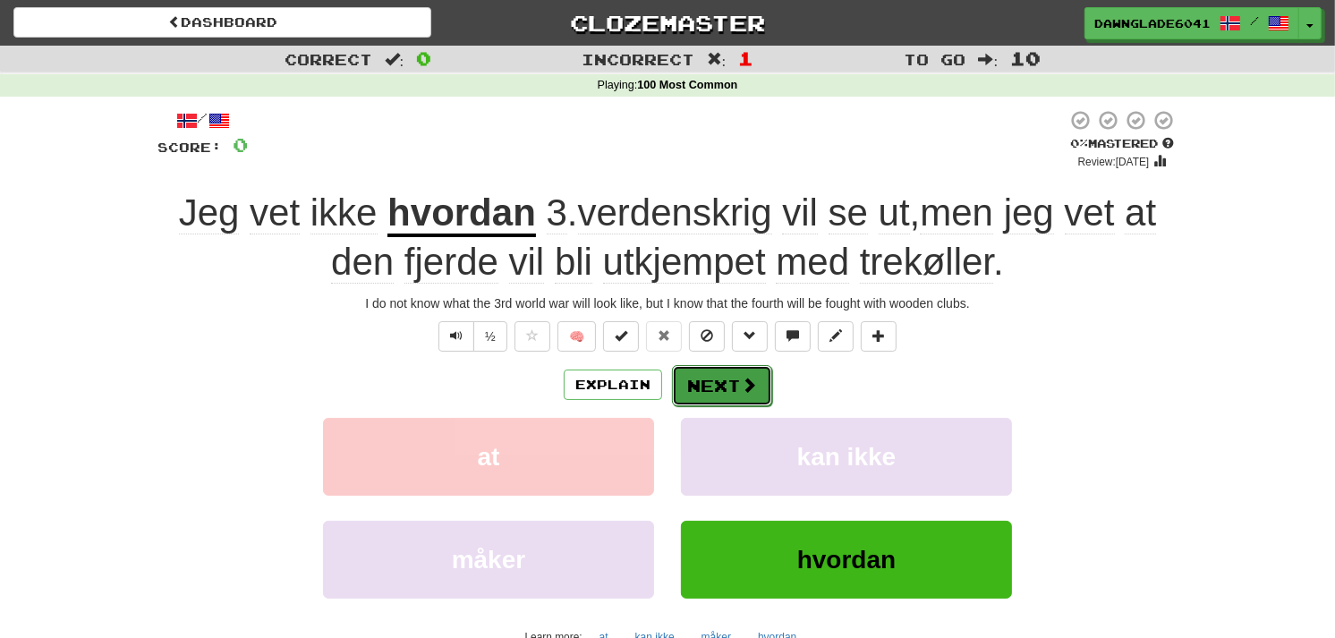
click at [711, 377] on button "Next" at bounding box center [722, 385] width 100 height 41
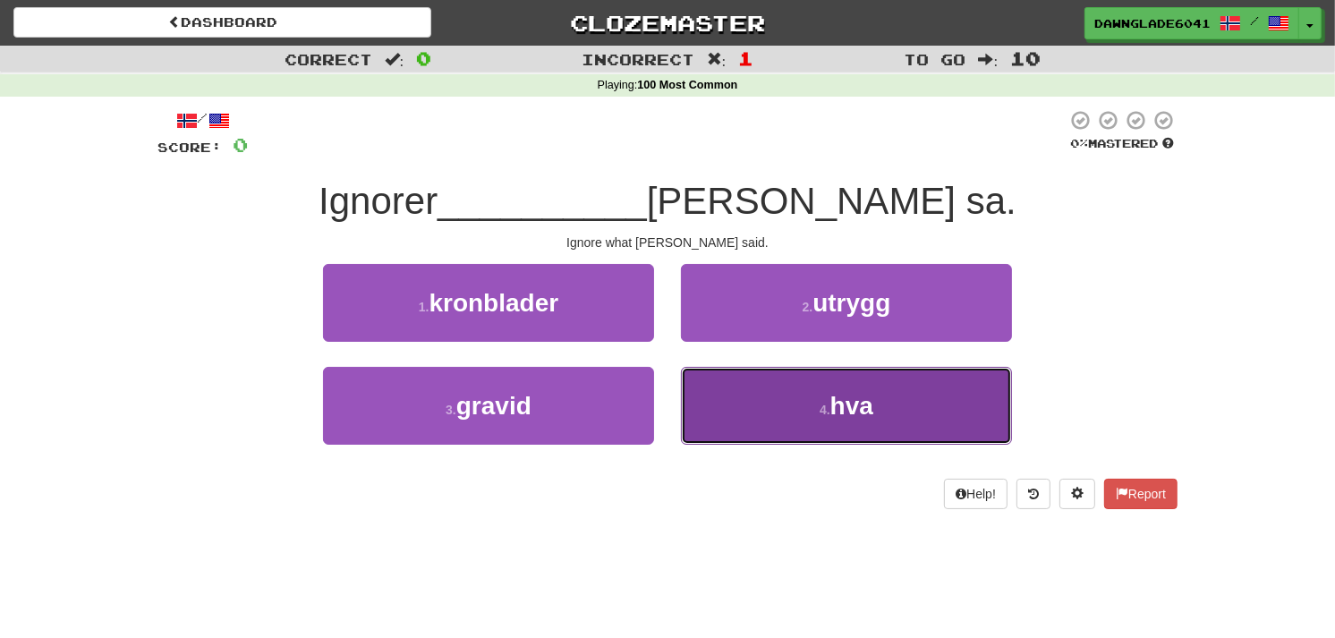
click at [783, 403] on button "4 . hva" at bounding box center [846, 406] width 331 height 78
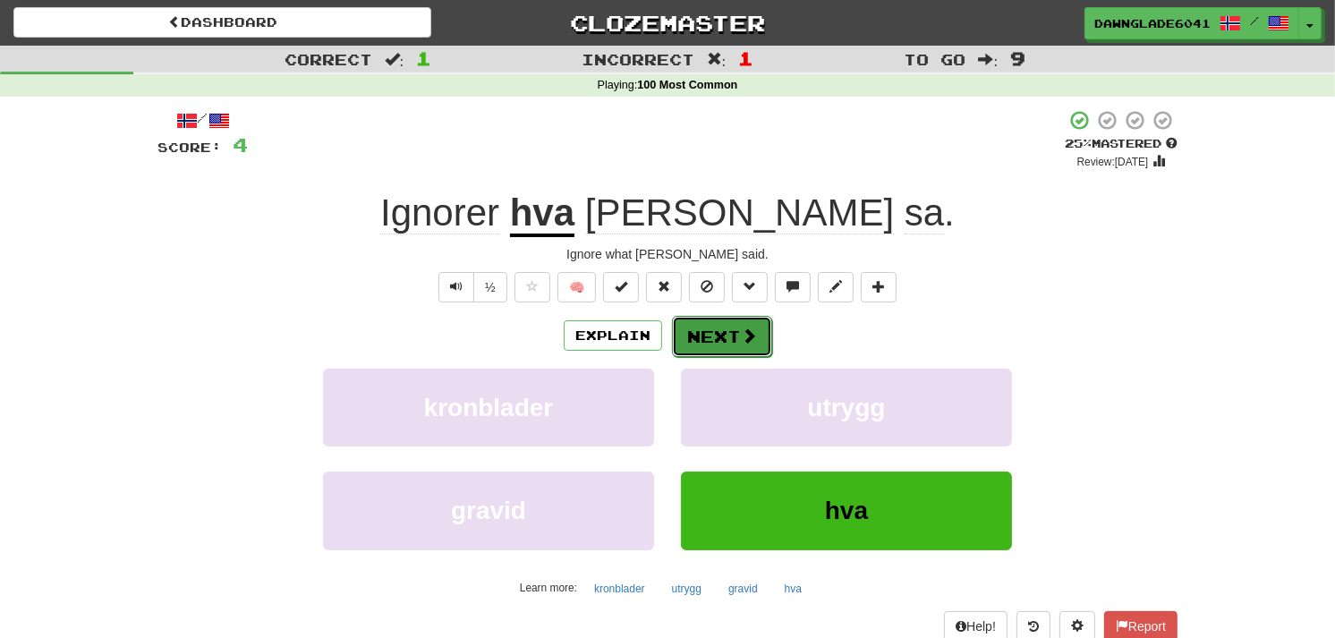
click at [700, 345] on button "Next" at bounding box center [722, 336] width 100 height 41
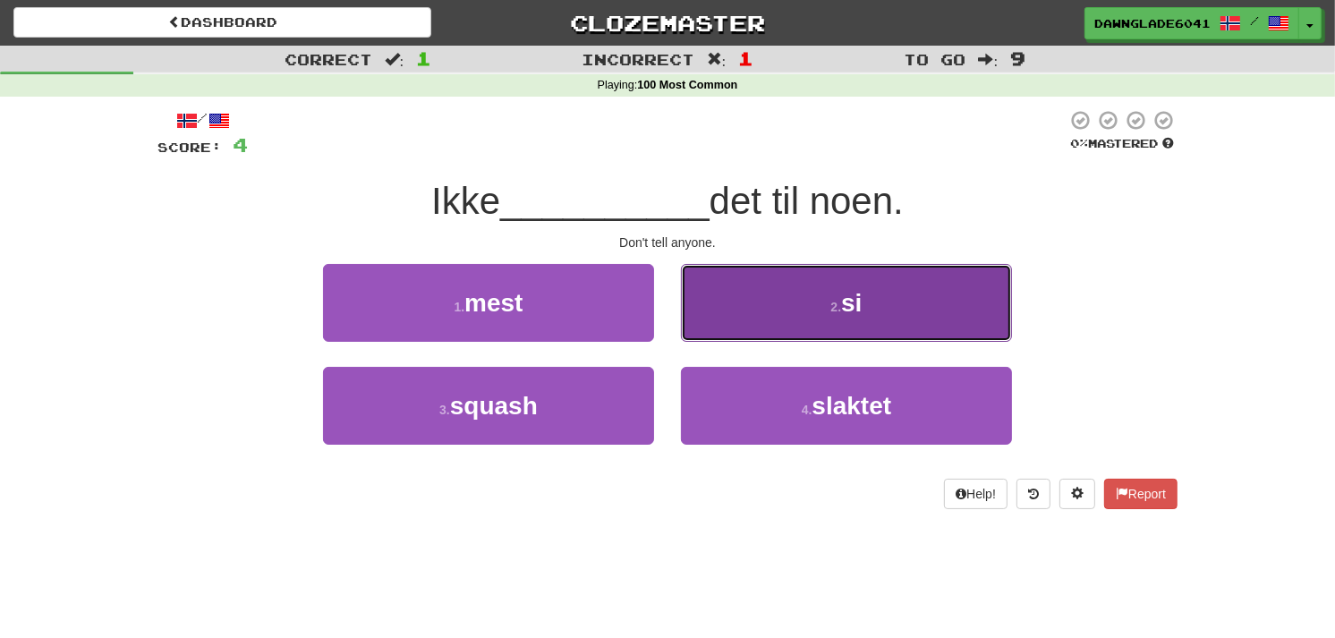
click at [727, 301] on button "2 . si" at bounding box center [846, 303] width 331 height 78
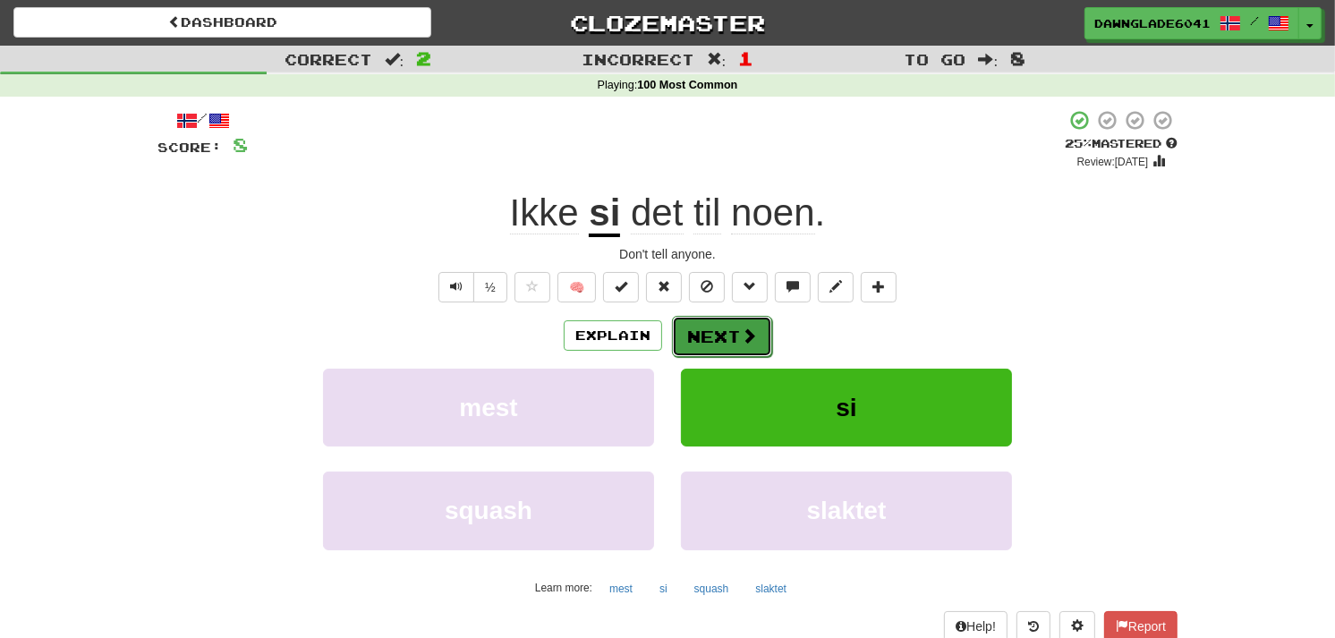
click at [726, 328] on button "Next" at bounding box center [722, 336] width 100 height 41
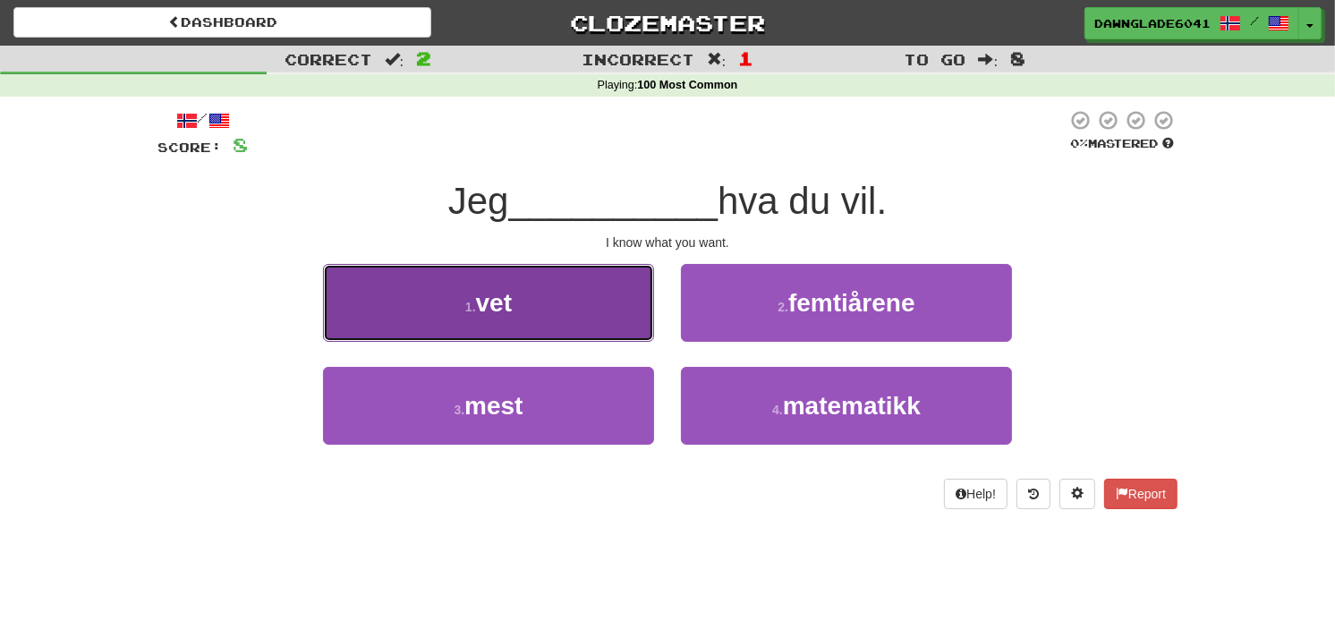
click at [549, 270] on button "1 . vet" at bounding box center [488, 303] width 331 height 78
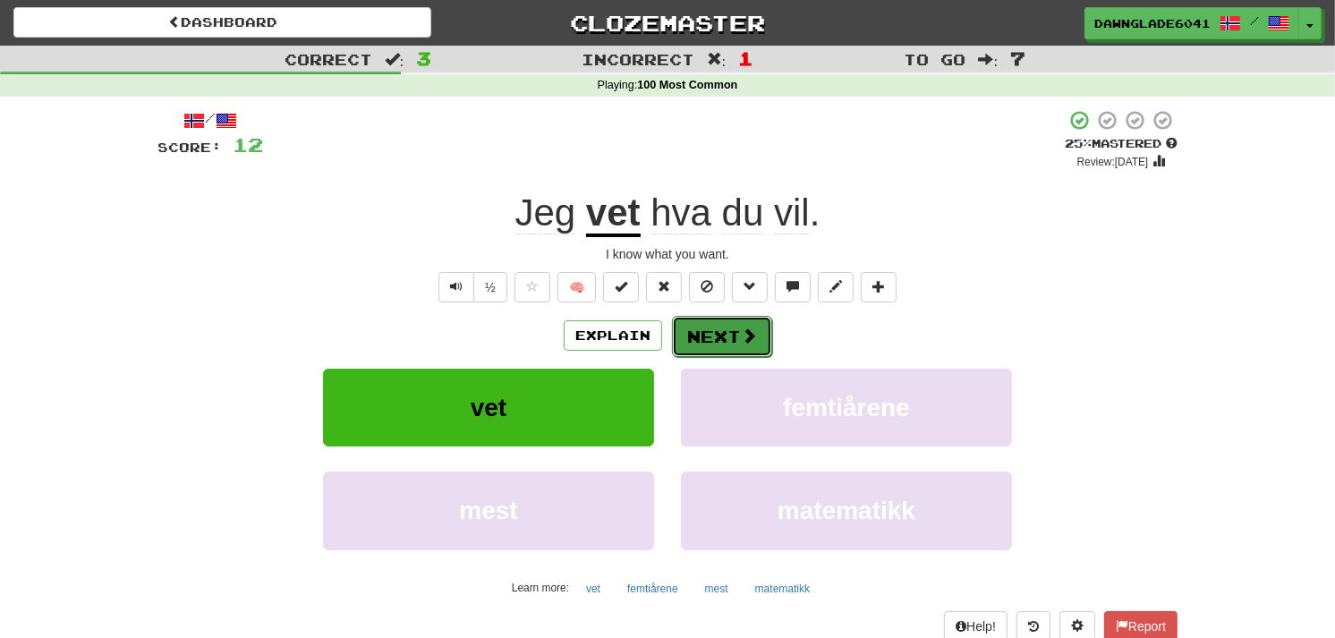
click at [693, 329] on button "Next" at bounding box center [722, 336] width 100 height 41
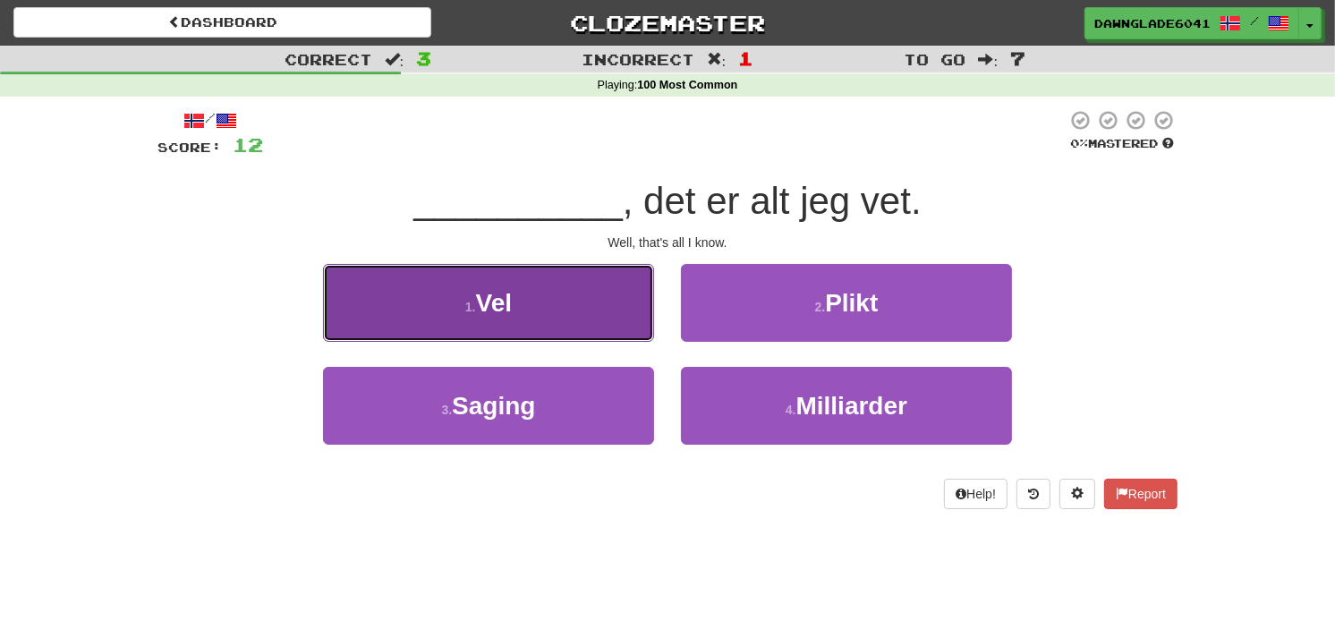
click at [516, 272] on button "1 . Vel" at bounding box center [488, 303] width 331 height 78
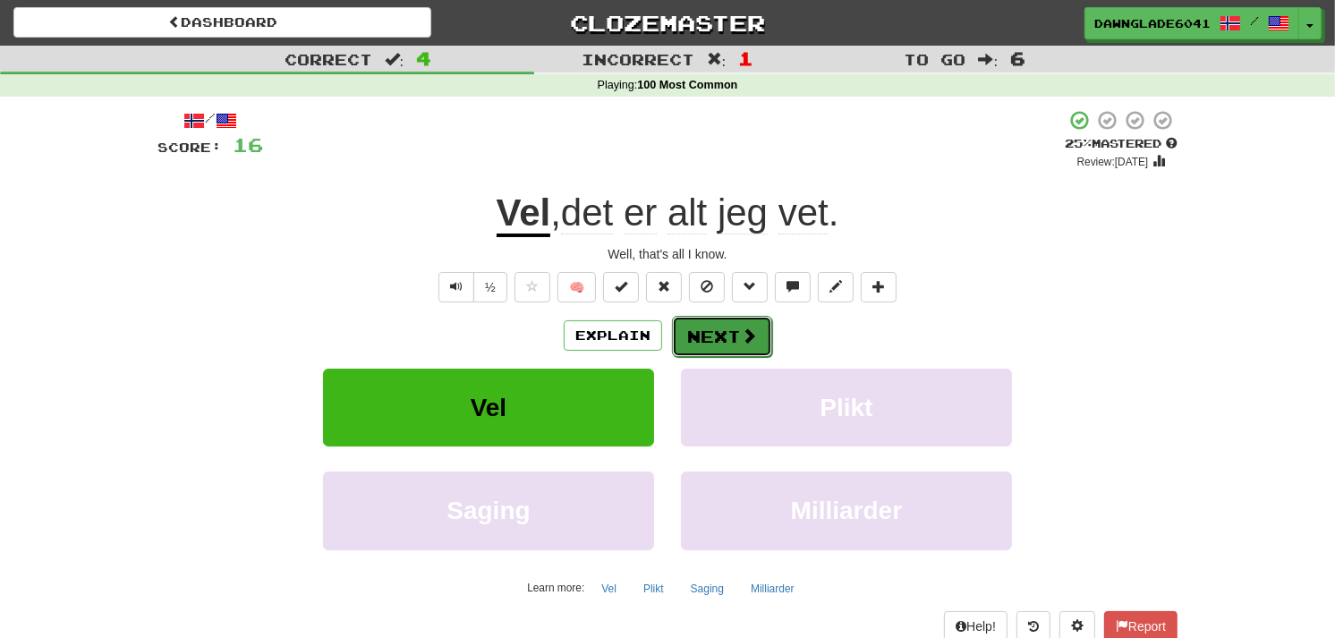
click at [690, 333] on button "Next" at bounding box center [722, 336] width 100 height 41
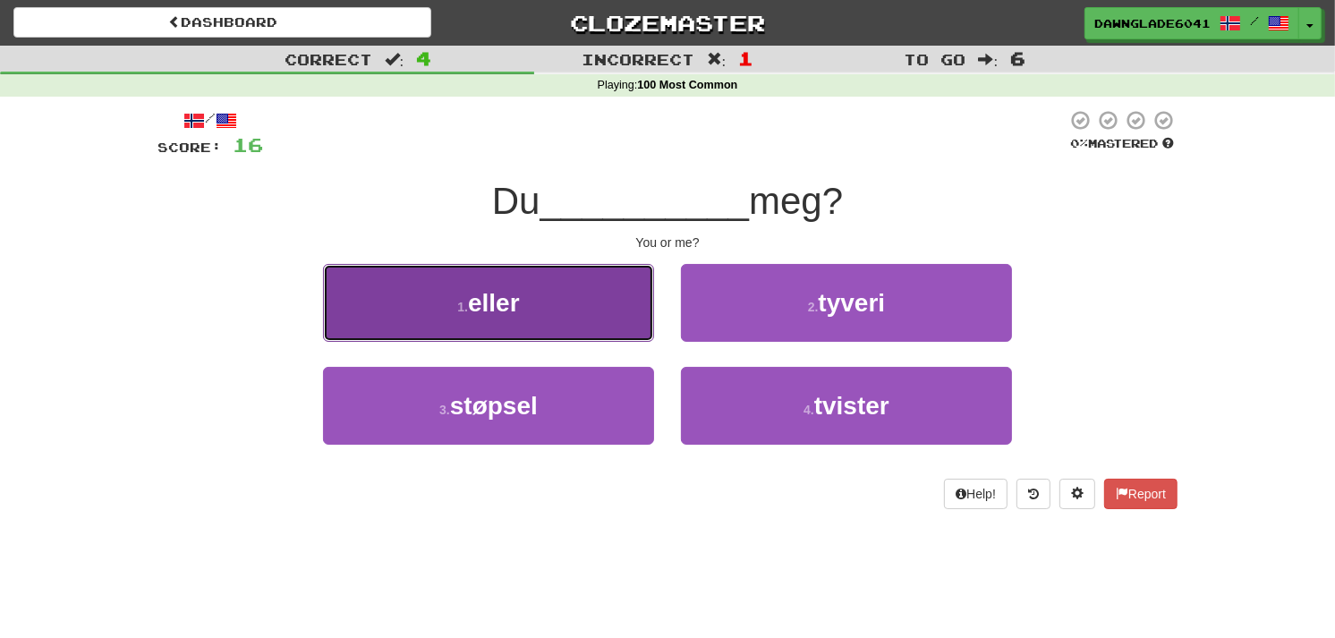
click at [613, 282] on button "1 . eller" at bounding box center [488, 303] width 331 height 78
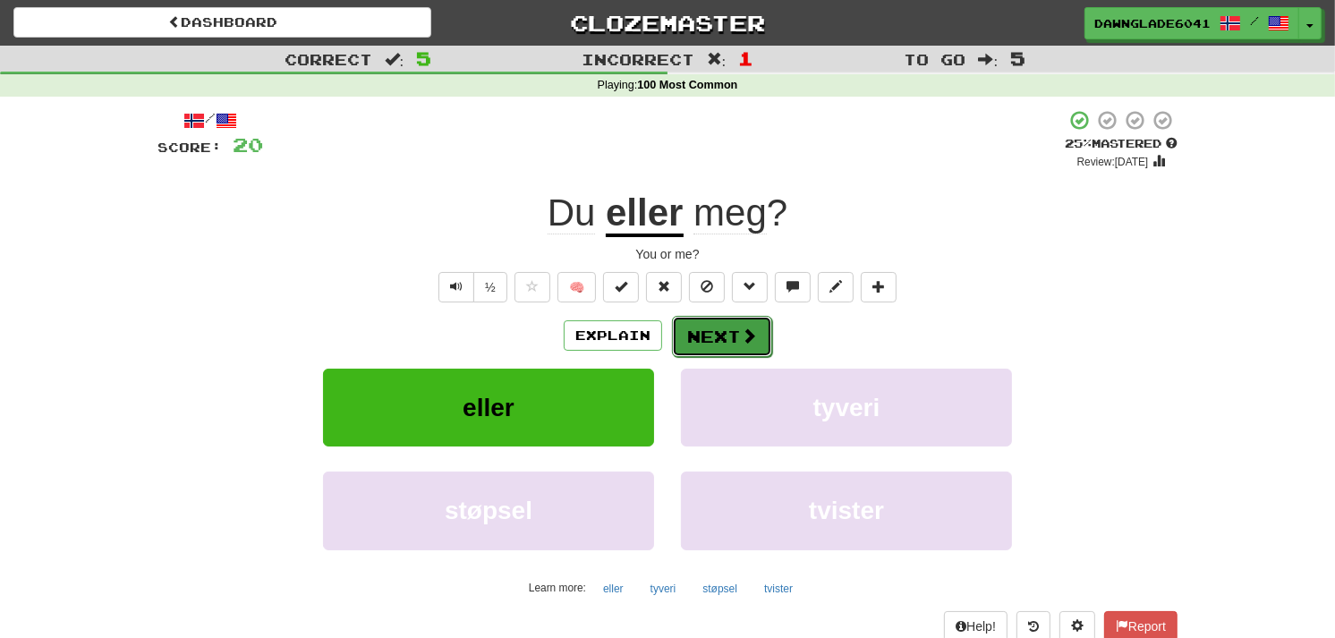
click at [735, 319] on button "Next" at bounding box center [722, 336] width 100 height 41
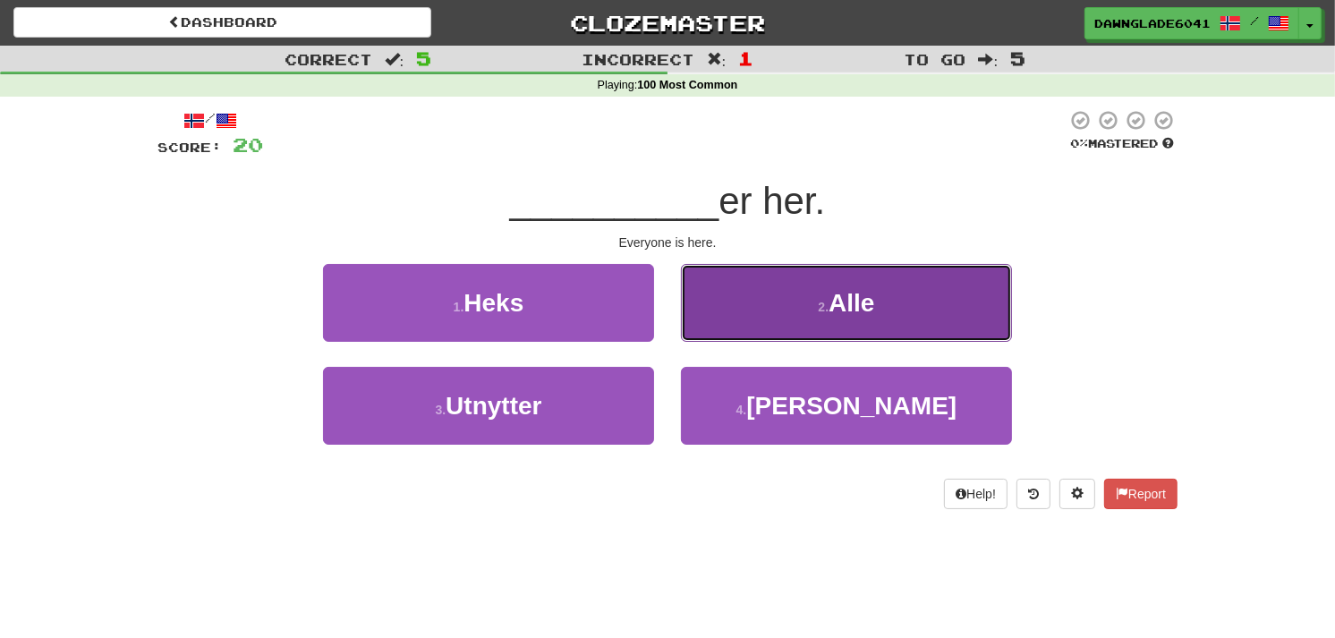
click at [730, 285] on button "2 . Alle" at bounding box center [846, 303] width 331 height 78
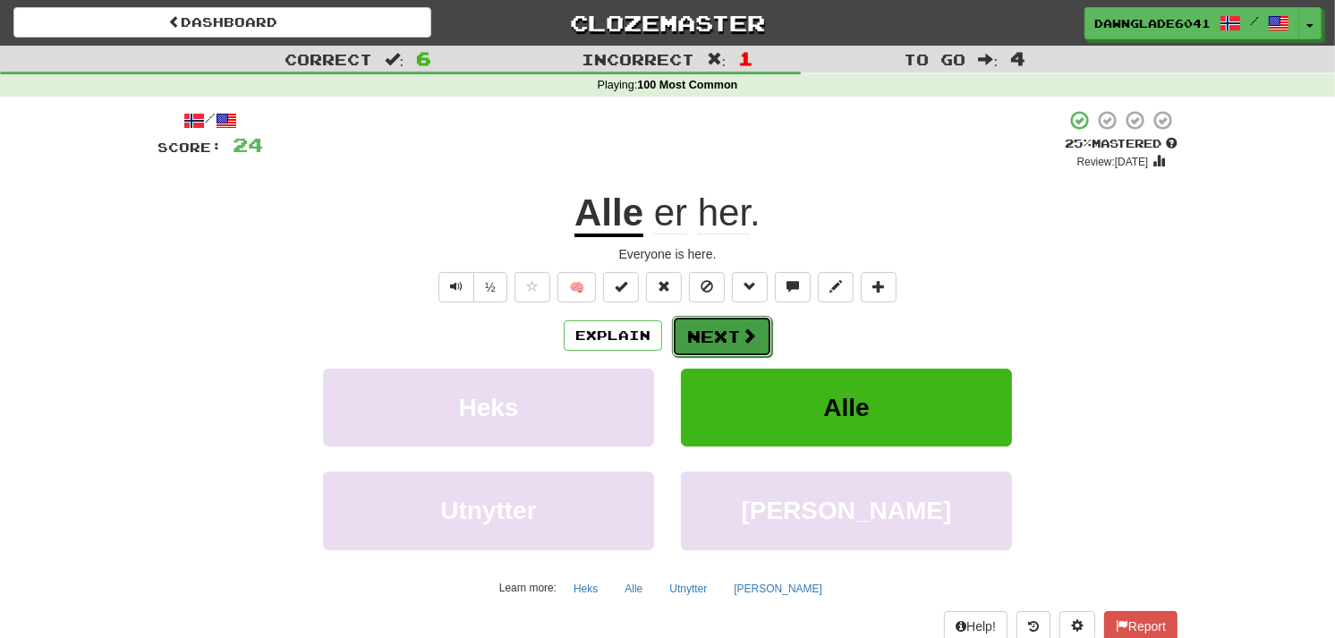
click at [716, 319] on button "Next" at bounding box center [722, 336] width 100 height 41
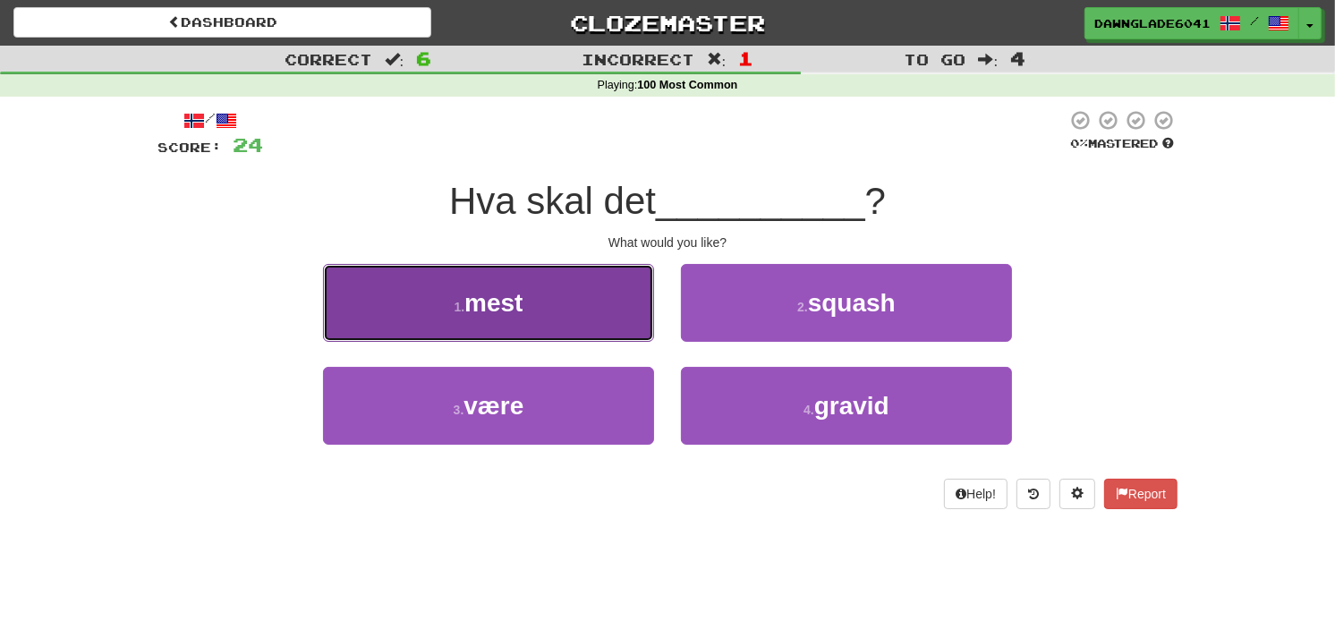
click at [571, 329] on button "1 . mest" at bounding box center [488, 303] width 331 height 78
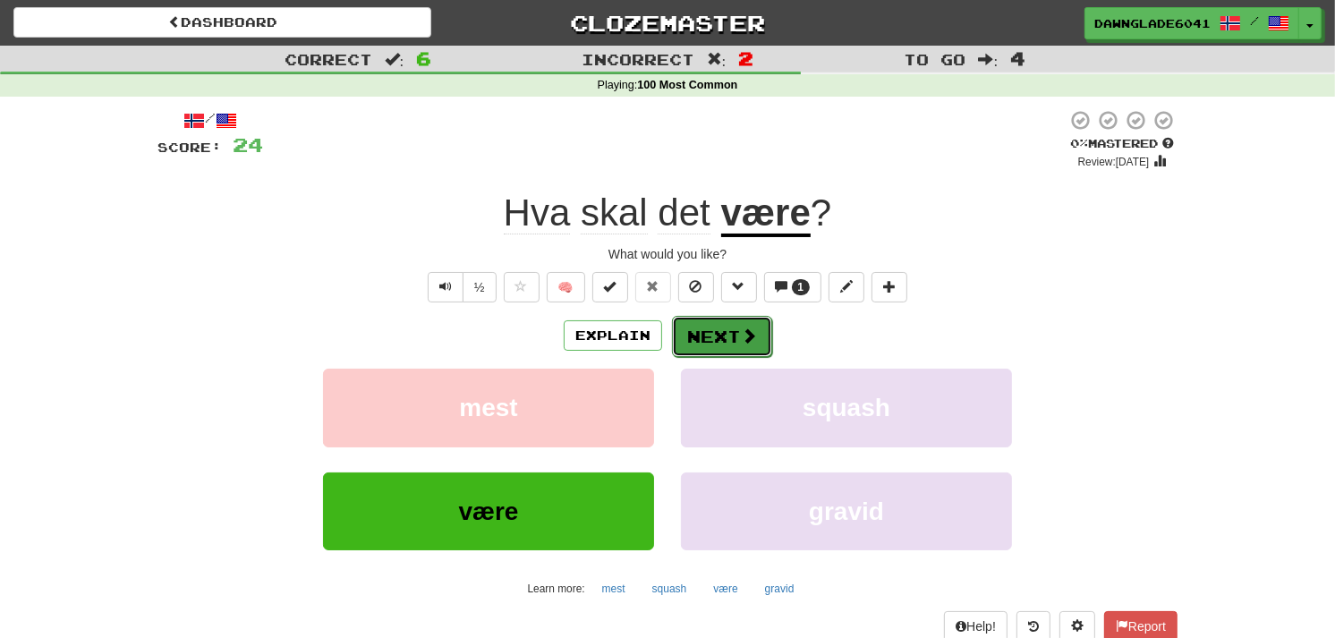
click at [684, 344] on button "Next" at bounding box center [722, 336] width 100 height 41
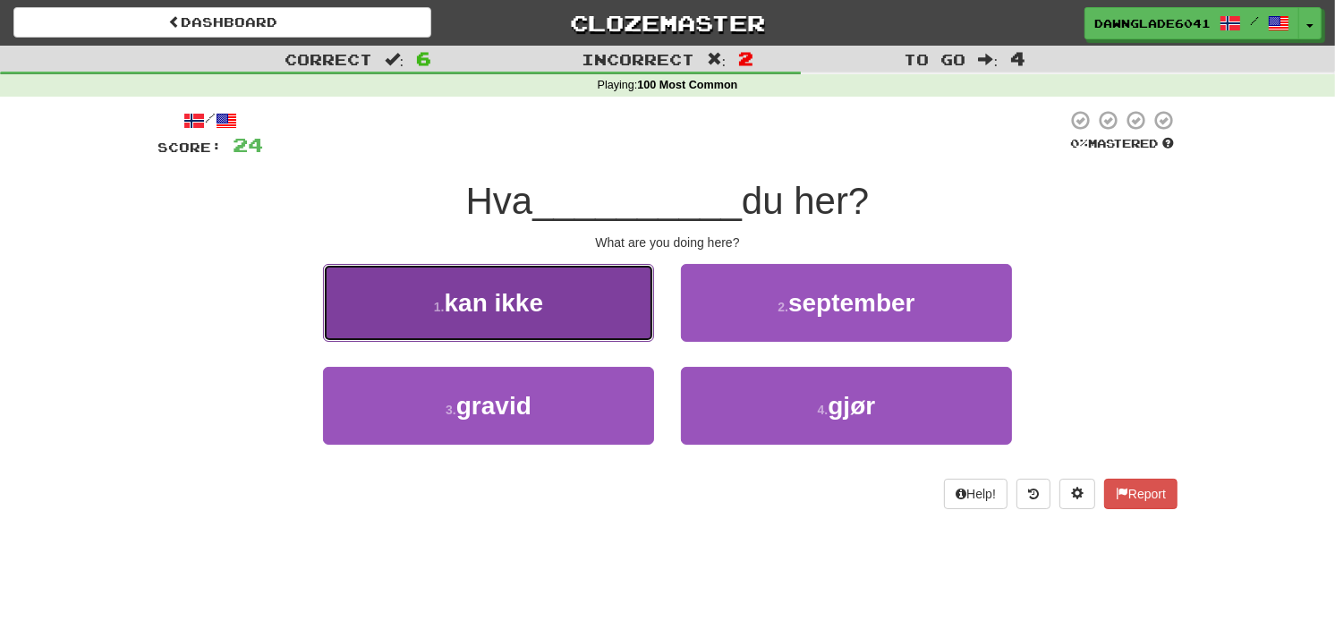
click at [568, 326] on button "1 . kan ikke" at bounding box center [488, 303] width 331 height 78
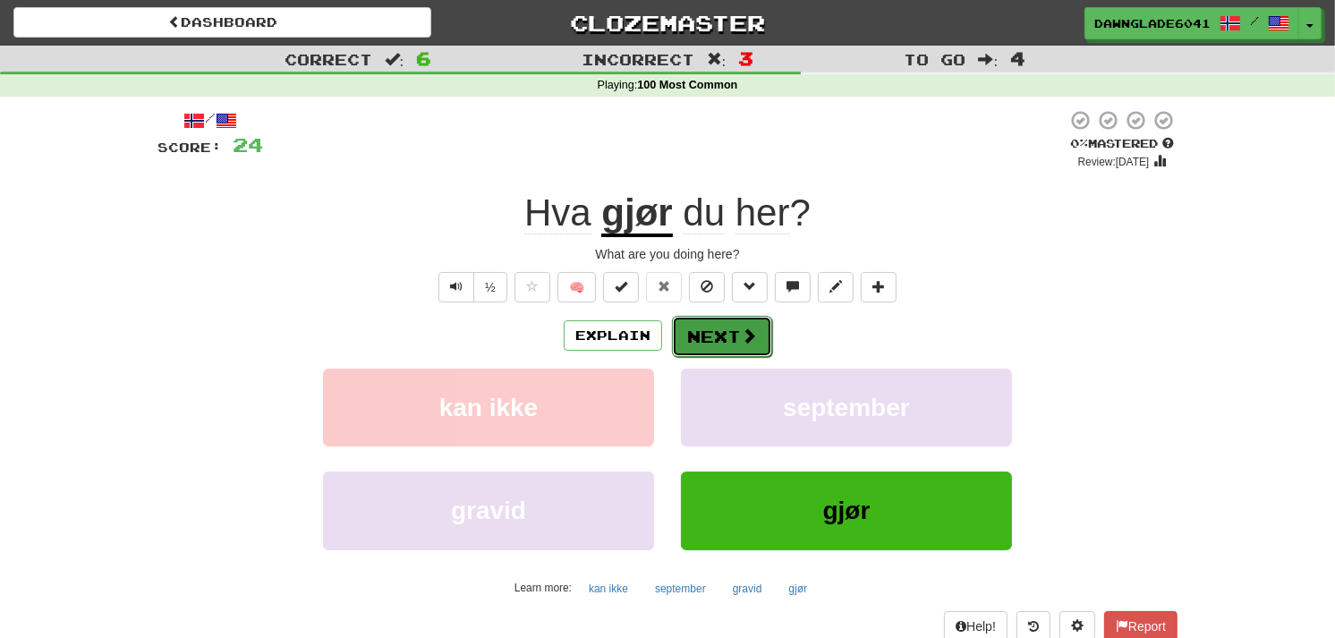
click at [717, 344] on button "Next" at bounding box center [722, 336] width 100 height 41
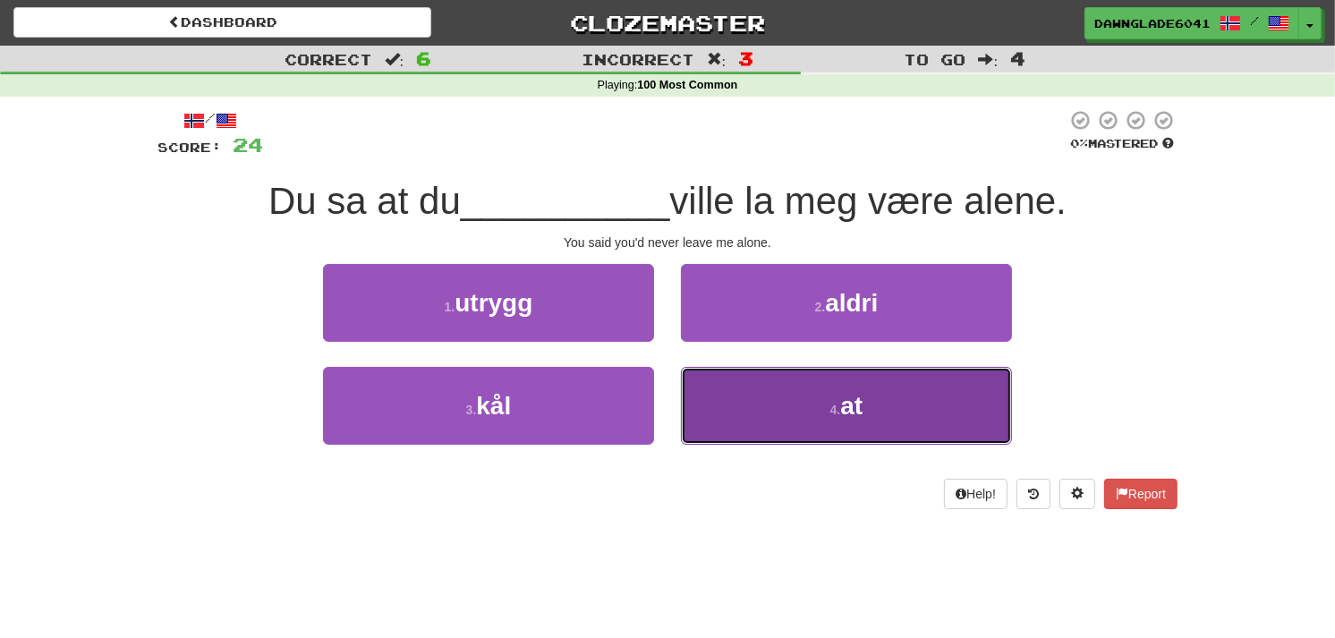
click at [717, 379] on button "4 . at" at bounding box center [846, 406] width 331 height 78
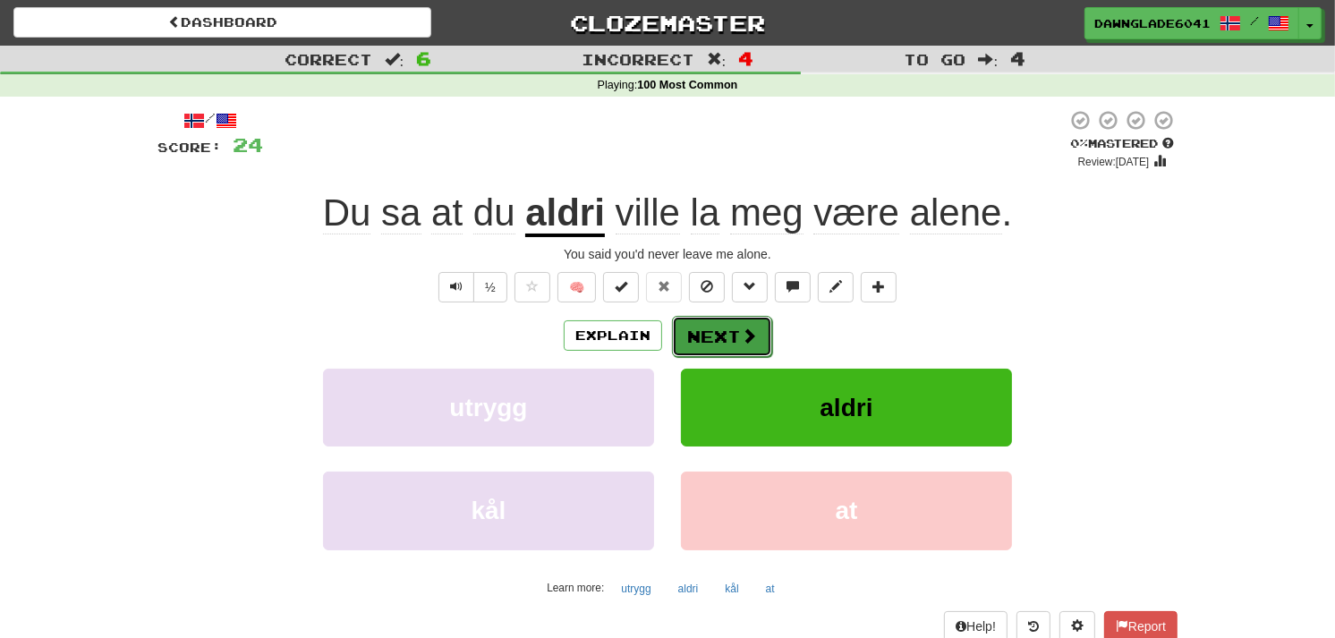
click at [720, 325] on button "Next" at bounding box center [722, 336] width 100 height 41
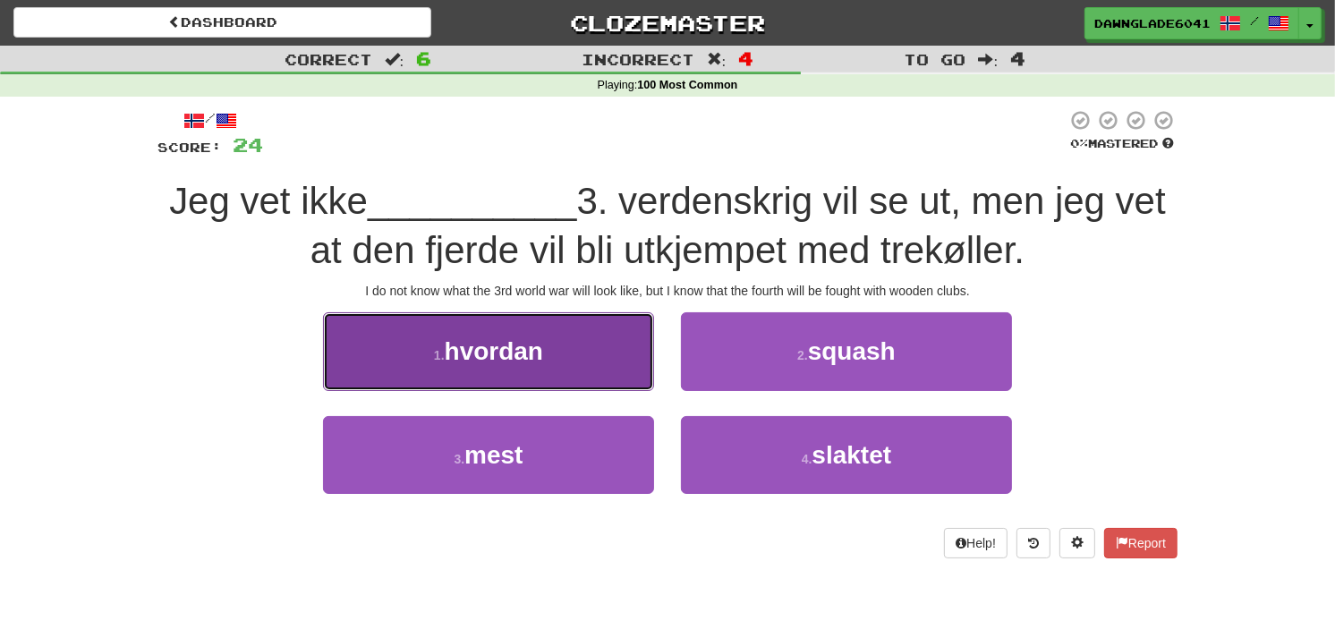
click at [565, 329] on button "1 . hvordan" at bounding box center [488, 351] width 331 height 78
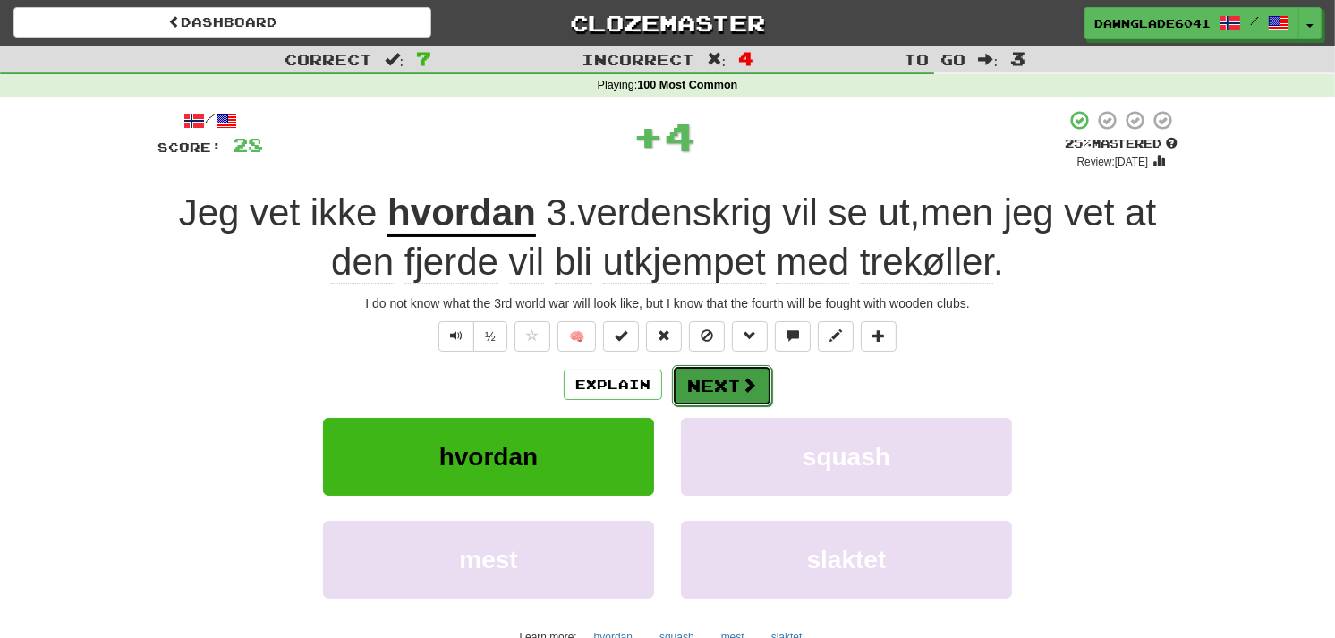
click at [720, 370] on button "Next" at bounding box center [722, 385] width 100 height 41
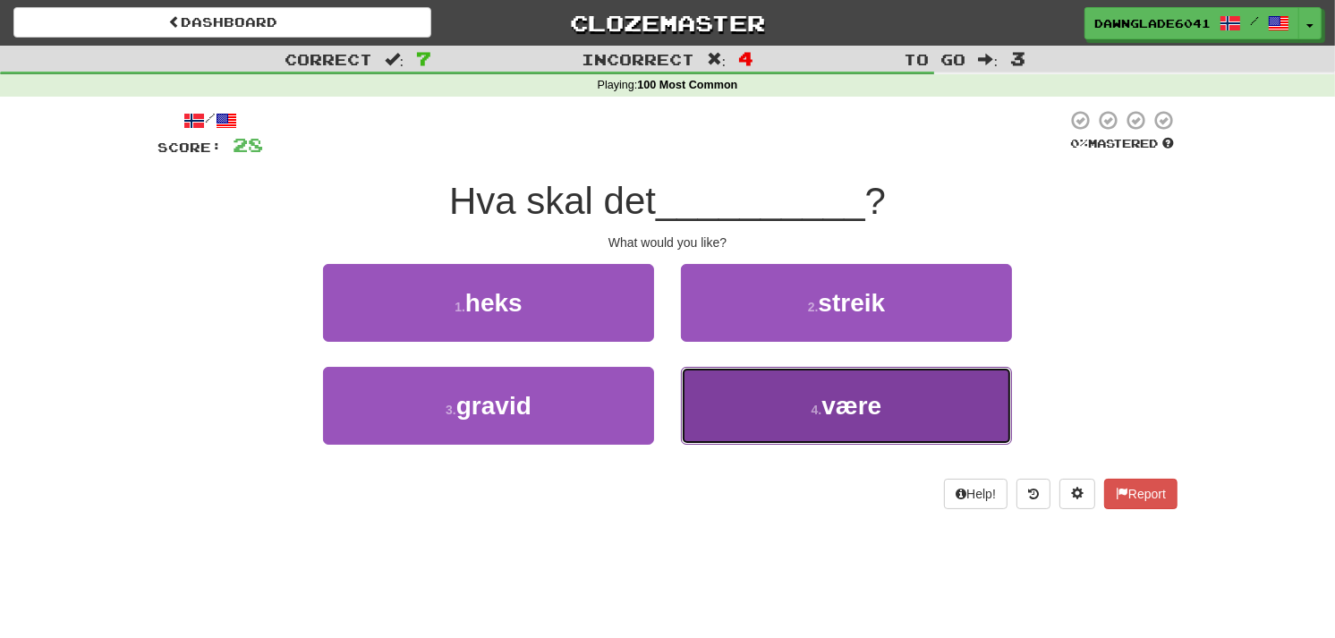
click at [730, 380] on button "4 . være" at bounding box center [846, 406] width 331 height 78
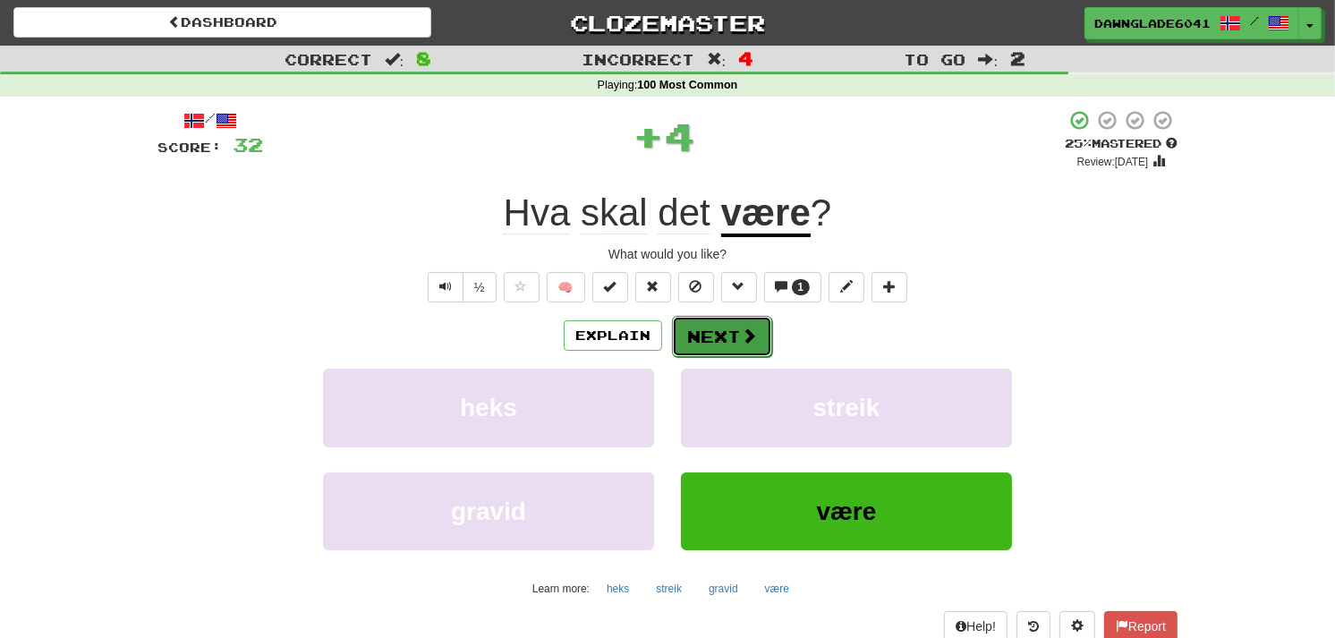
click at [726, 334] on button "Next" at bounding box center [722, 336] width 100 height 41
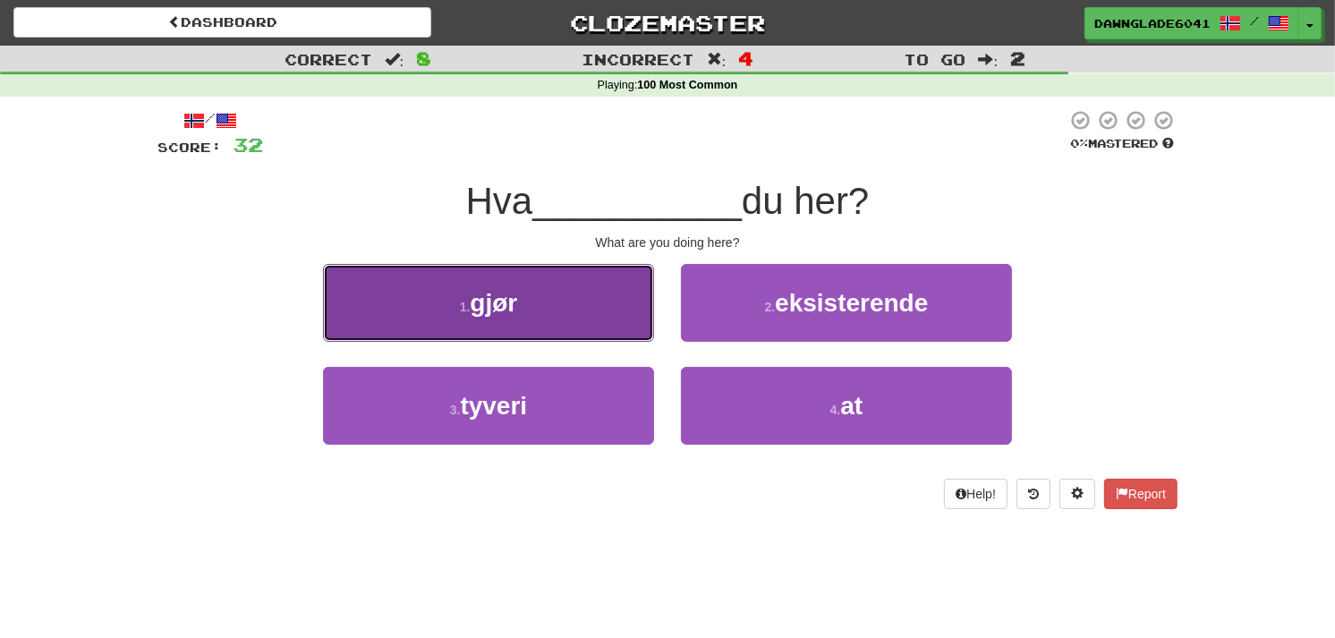
click at [582, 328] on button "1 . gjør" at bounding box center [488, 303] width 331 height 78
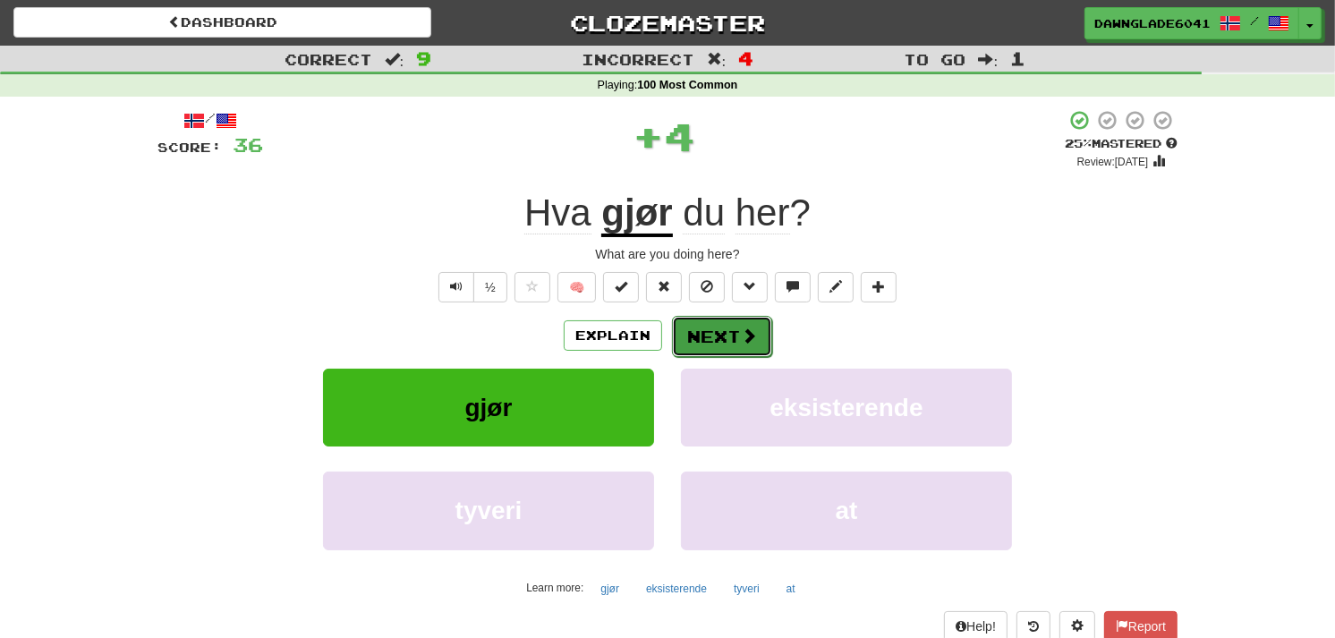
click at [709, 326] on button "Next" at bounding box center [722, 336] width 100 height 41
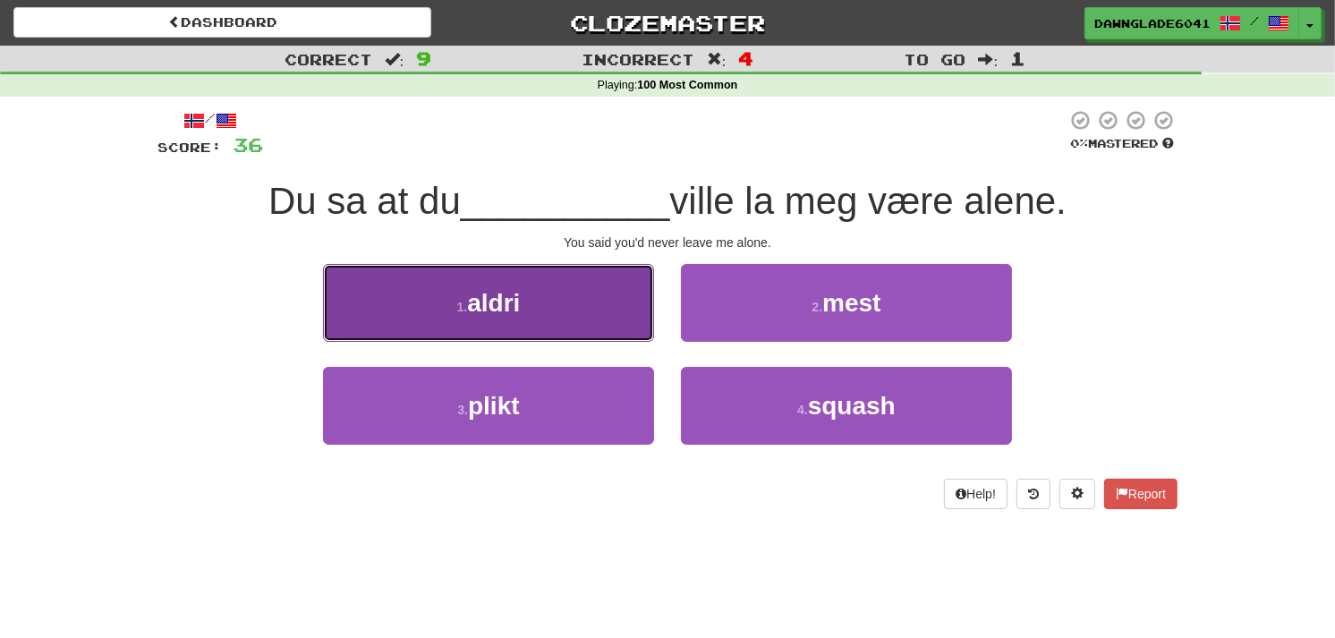
click at [578, 329] on button "1 . aldri" at bounding box center [488, 303] width 331 height 78
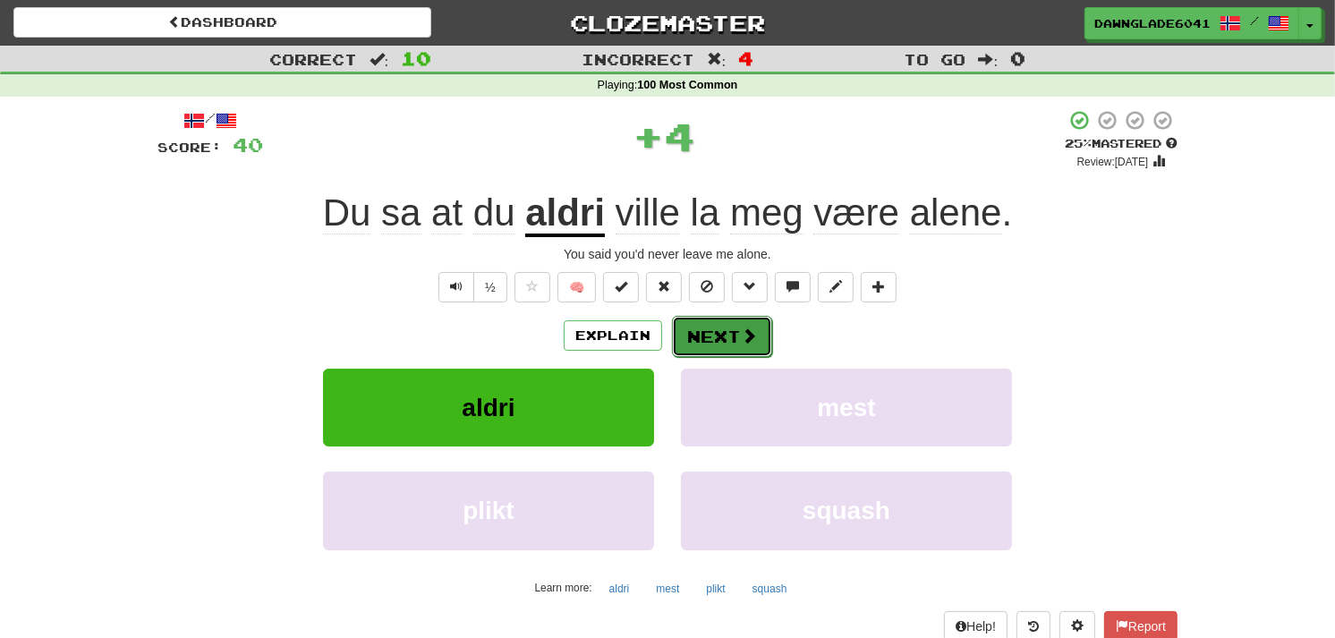
click at [720, 323] on button "Next" at bounding box center [722, 336] width 100 height 41
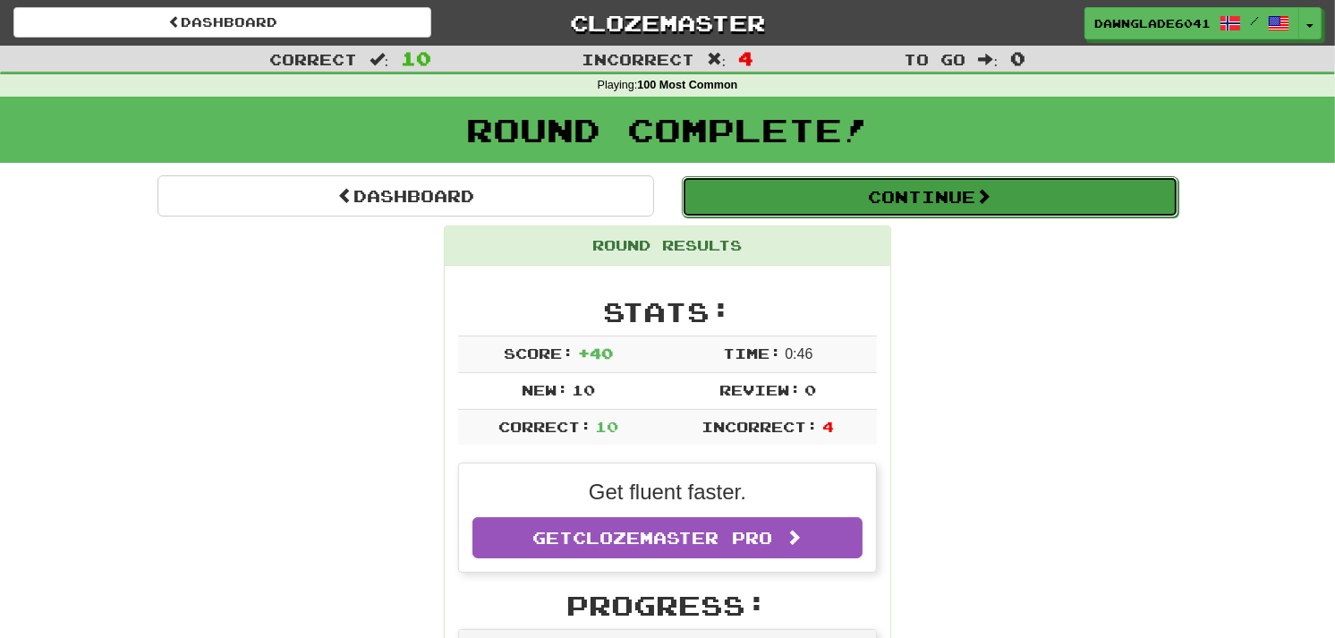
click at [913, 200] on button "Continue" at bounding box center [930, 196] width 497 height 41
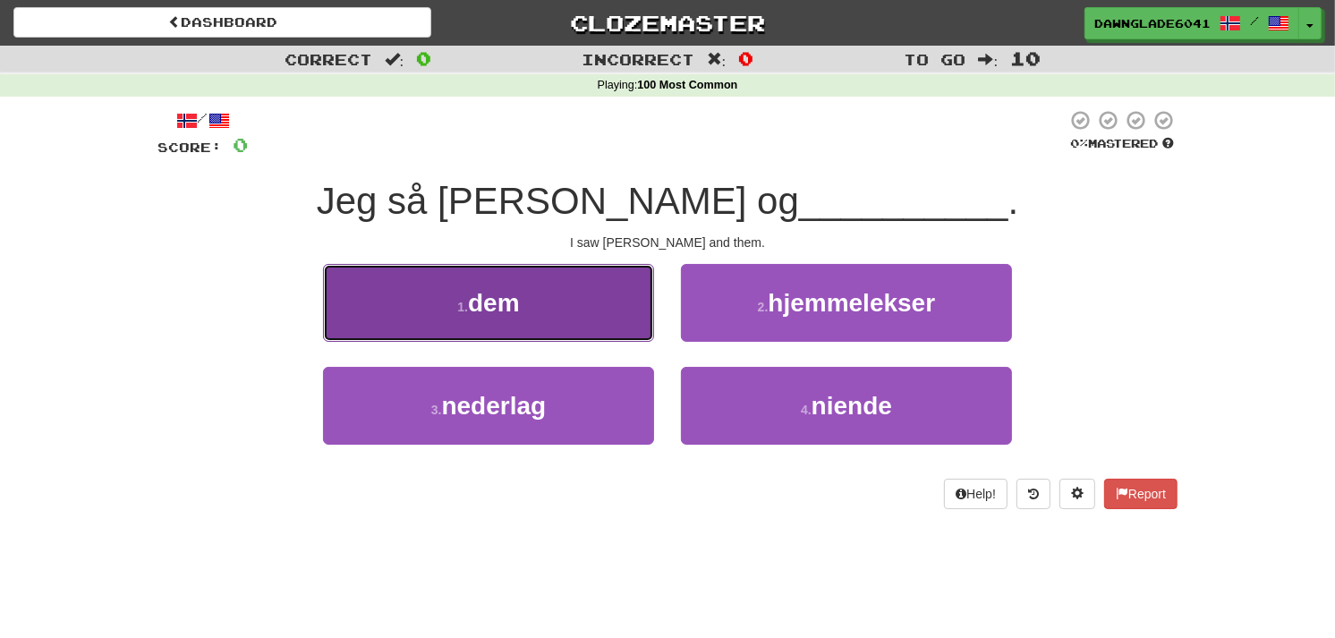
click at [627, 299] on button "1 . dem" at bounding box center [488, 303] width 331 height 78
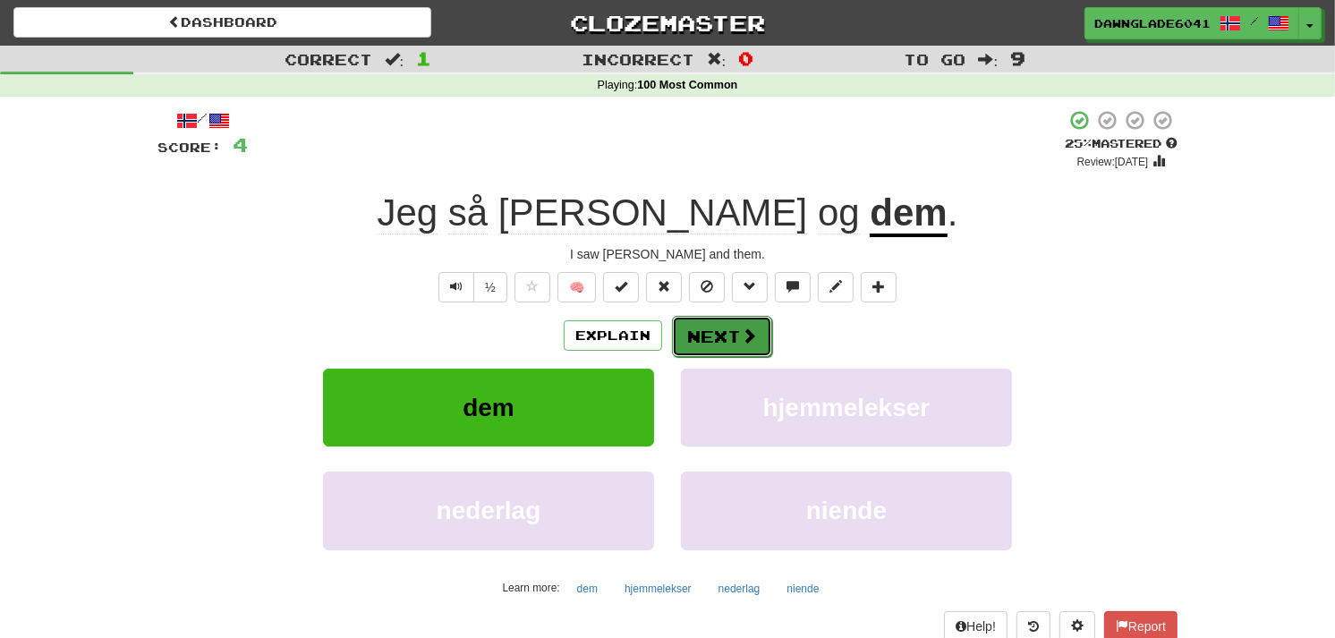
click at [731, 349] on button "Next" at bounding box center [722, 336] width 100 height 41
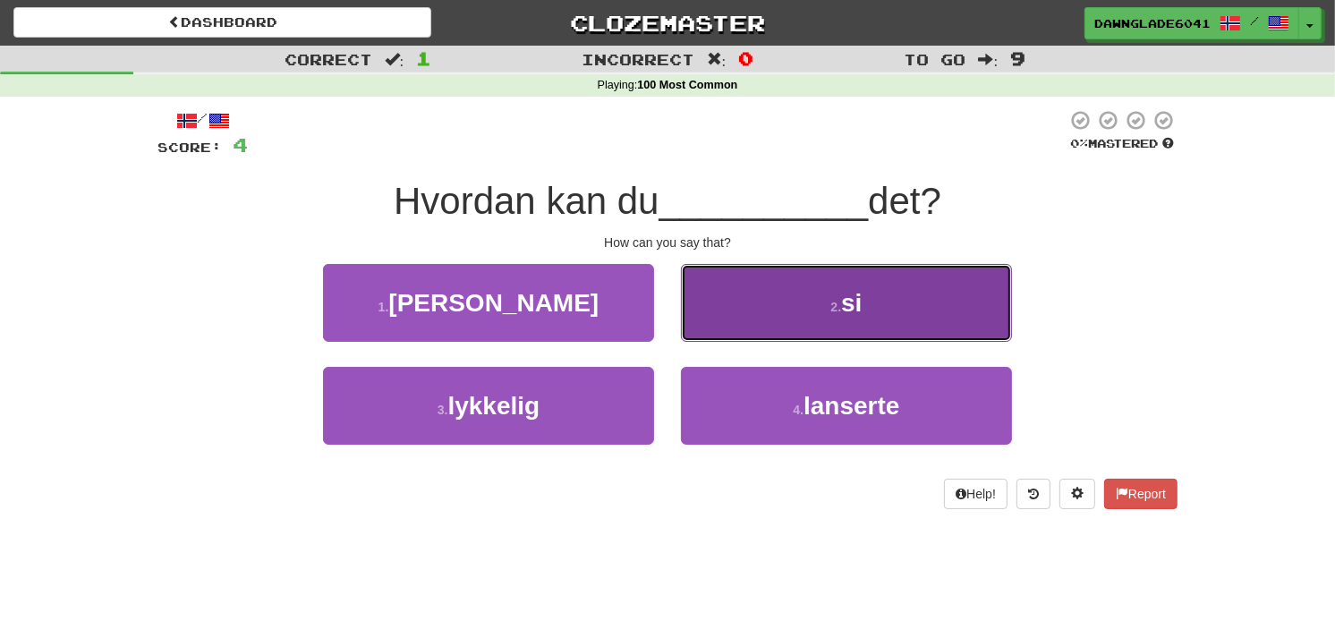
click at [766, 278] on button "2 . si" at bounding box center [846, 303] width 331 height 78
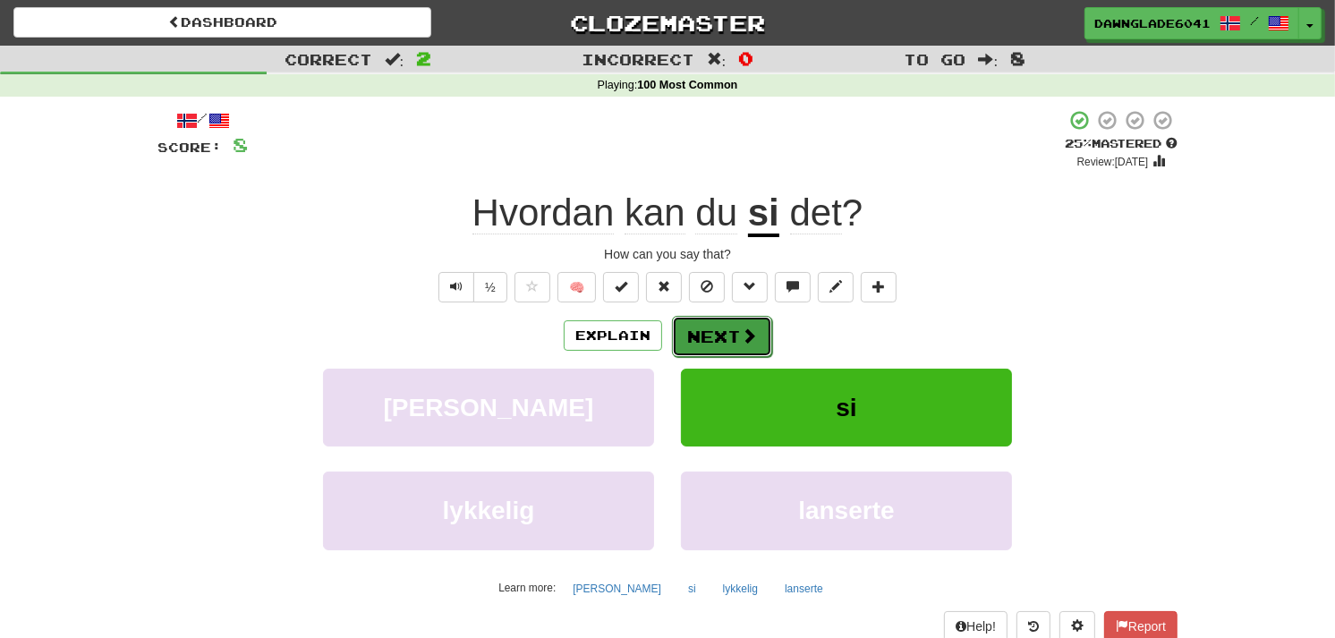
click at [716, 349] on button "Next" at bounding box center [722, 336] width 100 height 41
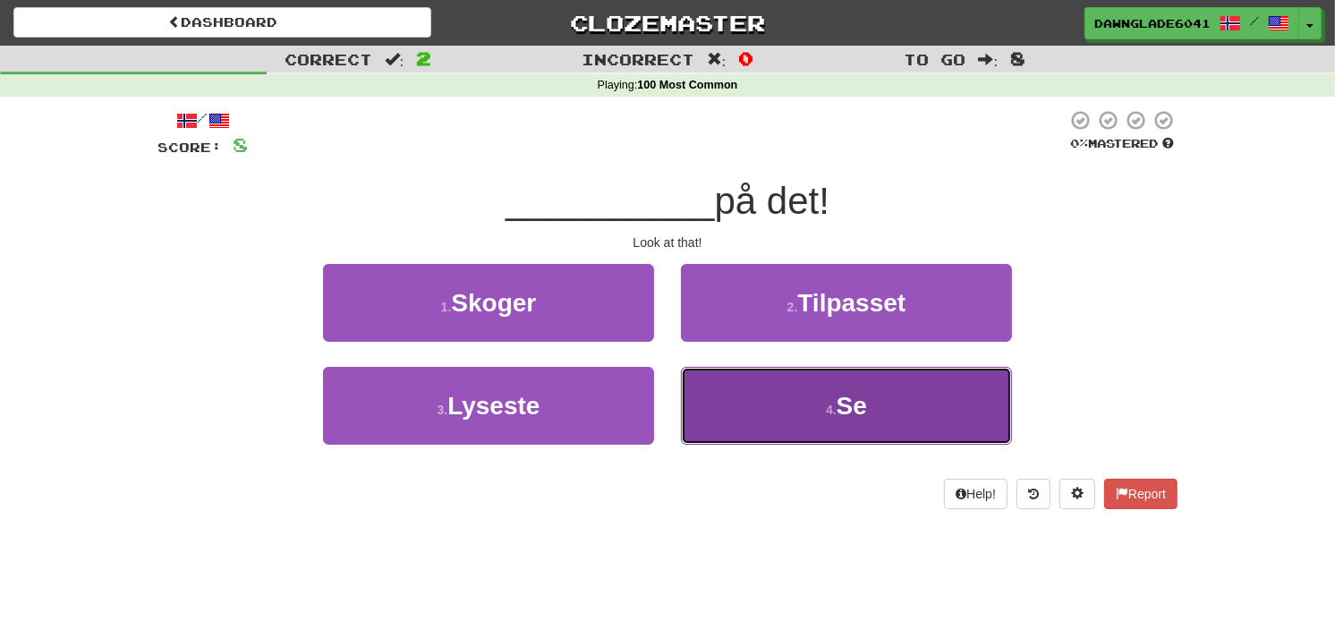
click at [791, 396] on button "4 . Se" at bounding box center [846, 406] width 331 height 78
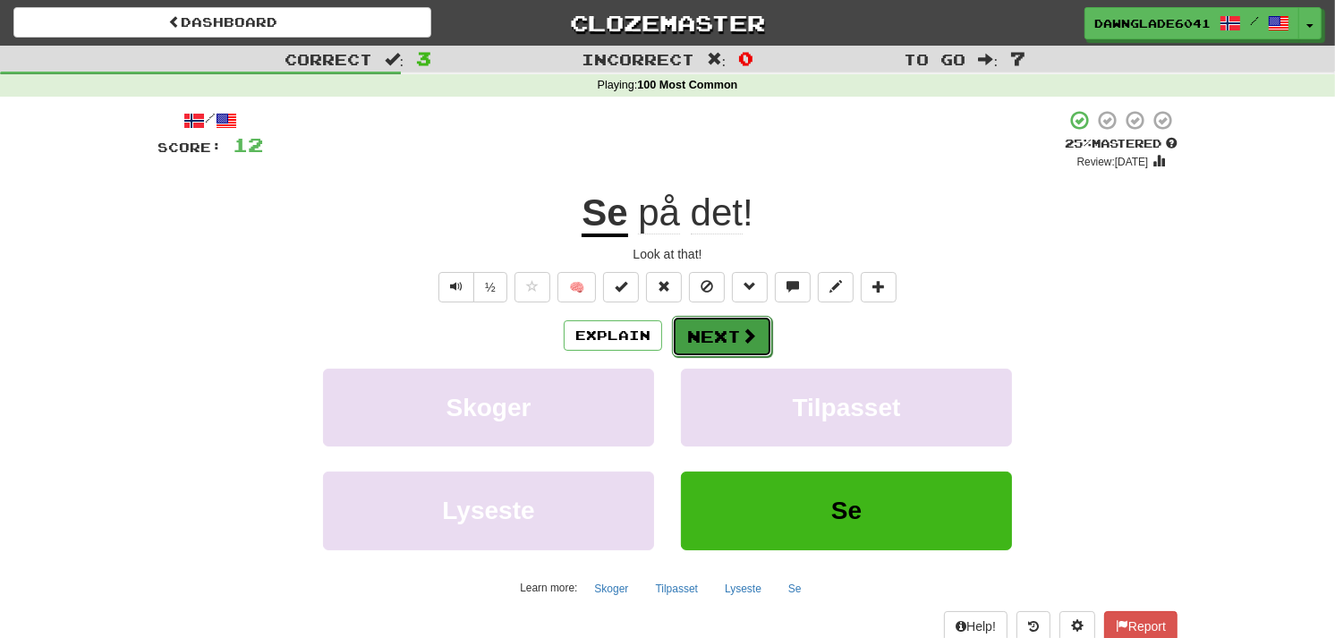
click at [693, 327] on button "Next" at bounding box center [722, 336] width 100 height 41
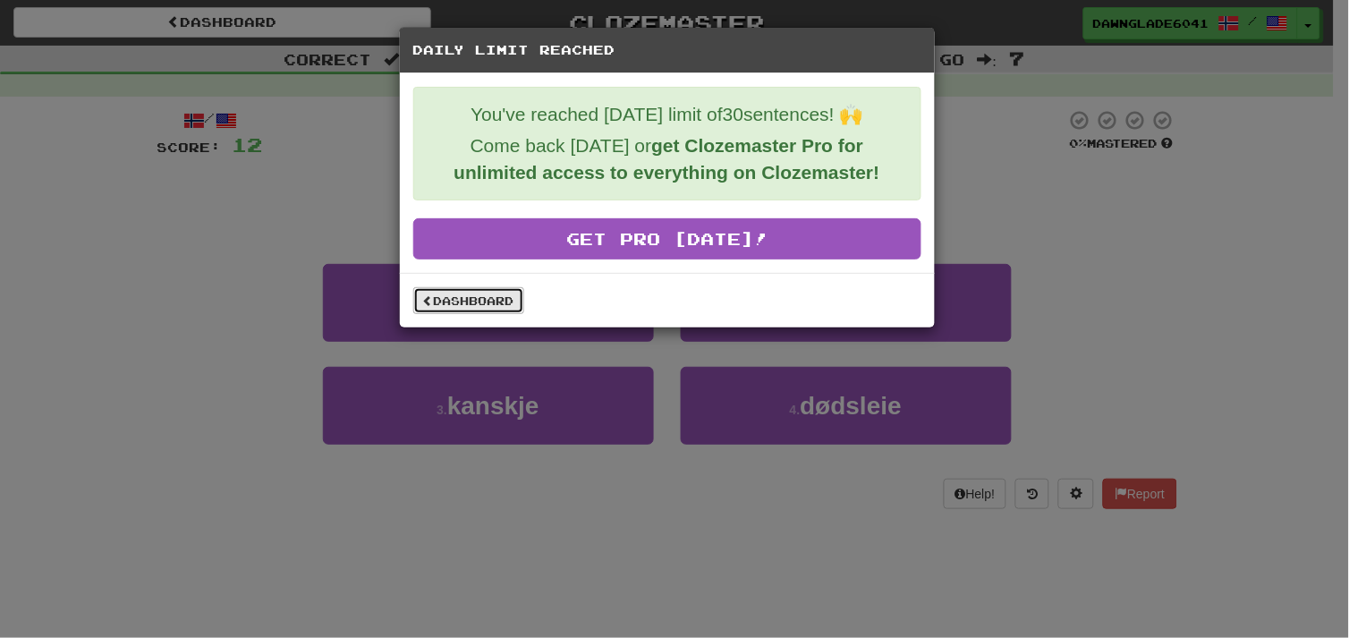
click at [479, 297] on link "Dashboard" at bounding box center [468, 300] width 111 height 27
